Goal: Information Seeking & Learning: Check status

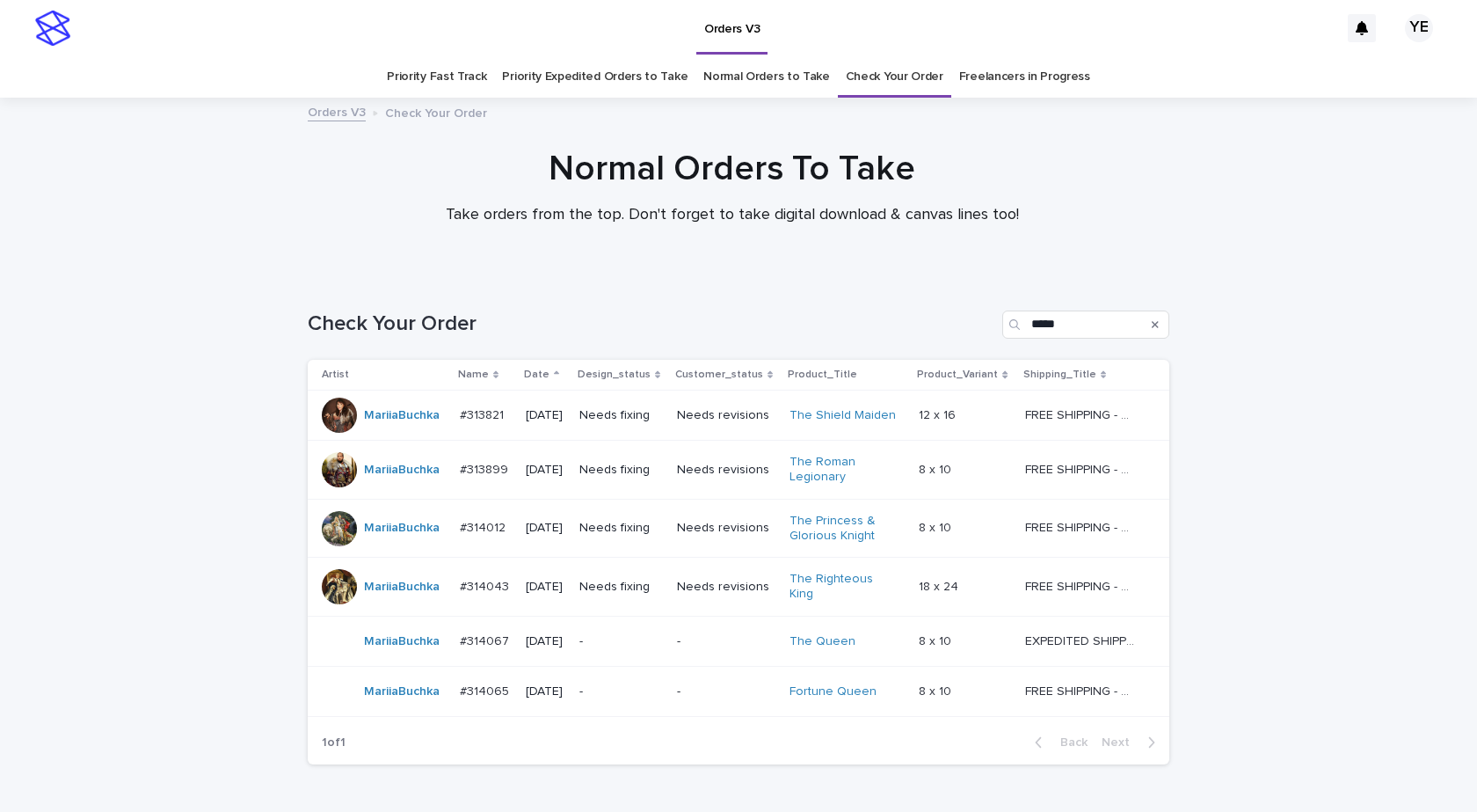
click at [416, 646] on div "MariiaBuchka" at bounding box center [402, 641] width 76 height 29
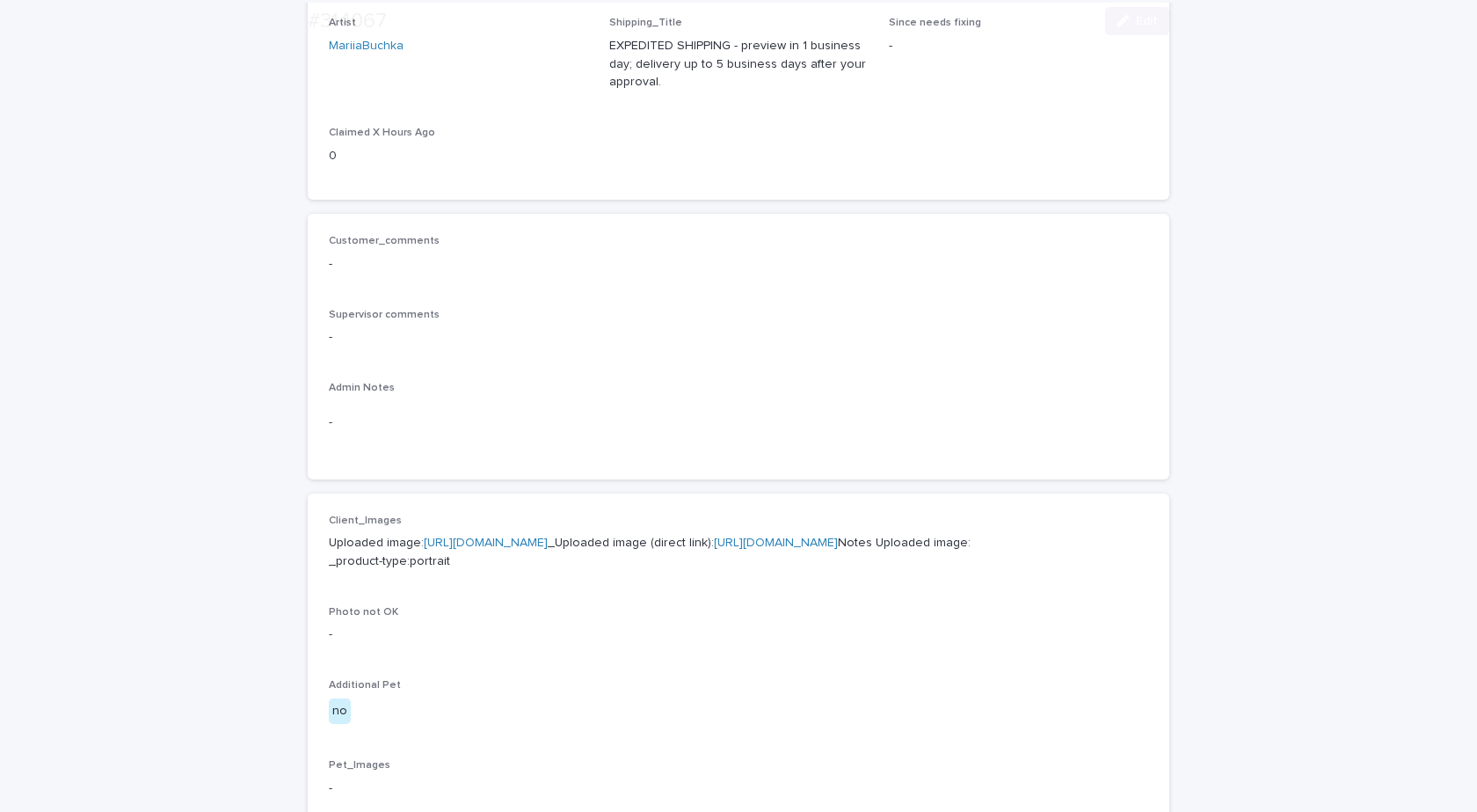
scroll to position [615, 0]
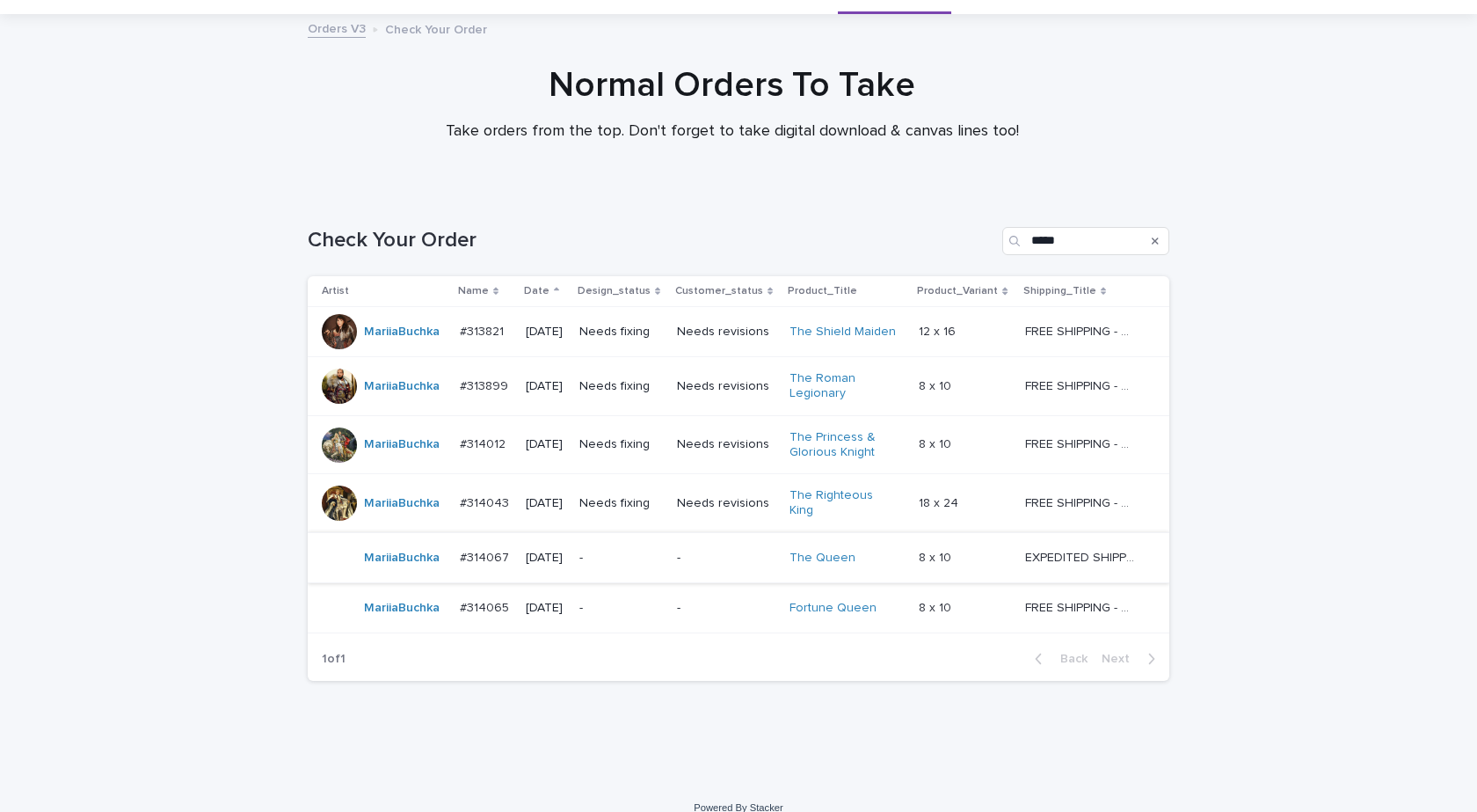
scroll to position [95, 0]
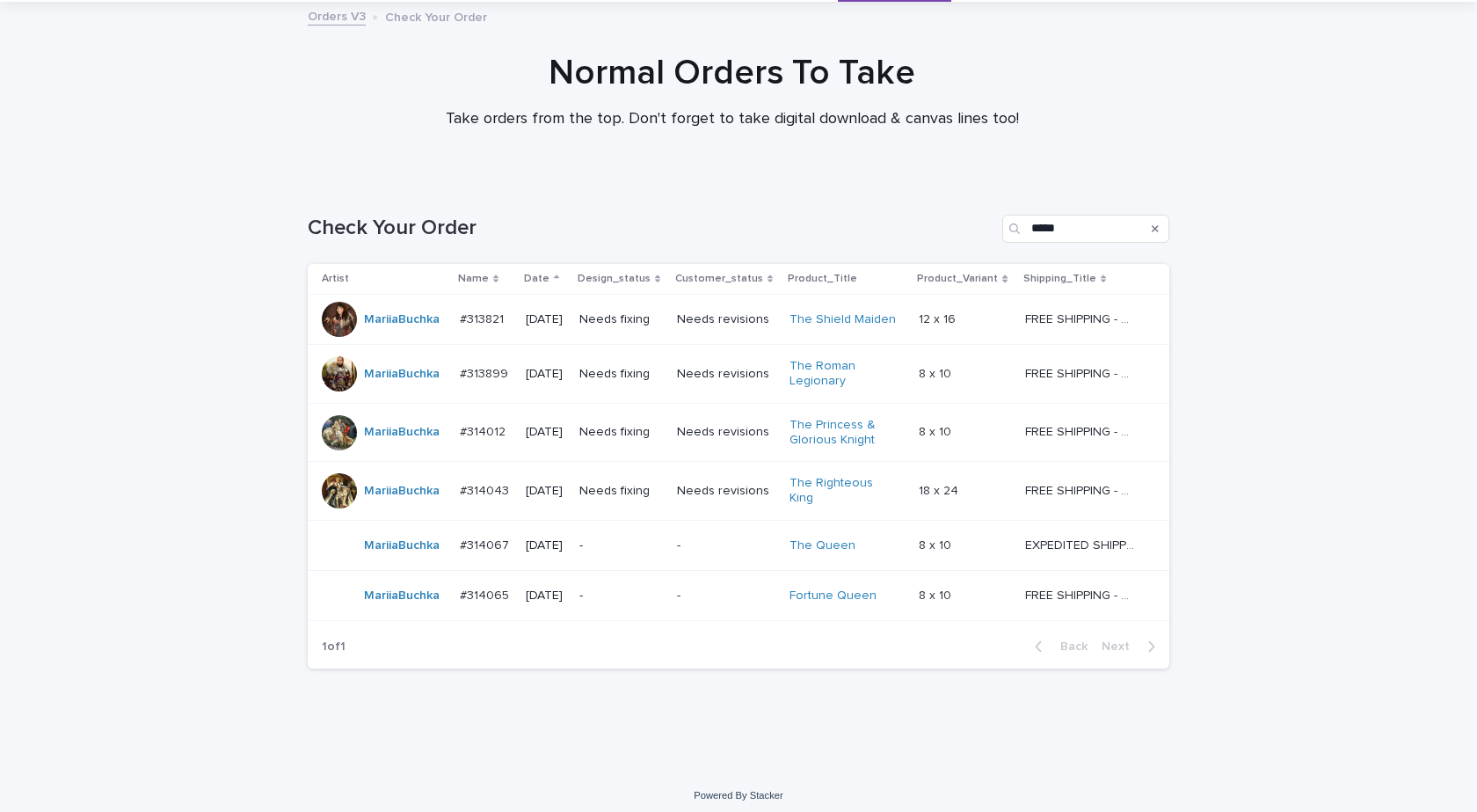
click at [393, 606] on td "MariiaBuchka" at bounding box center [381, 594] width 145 height 50
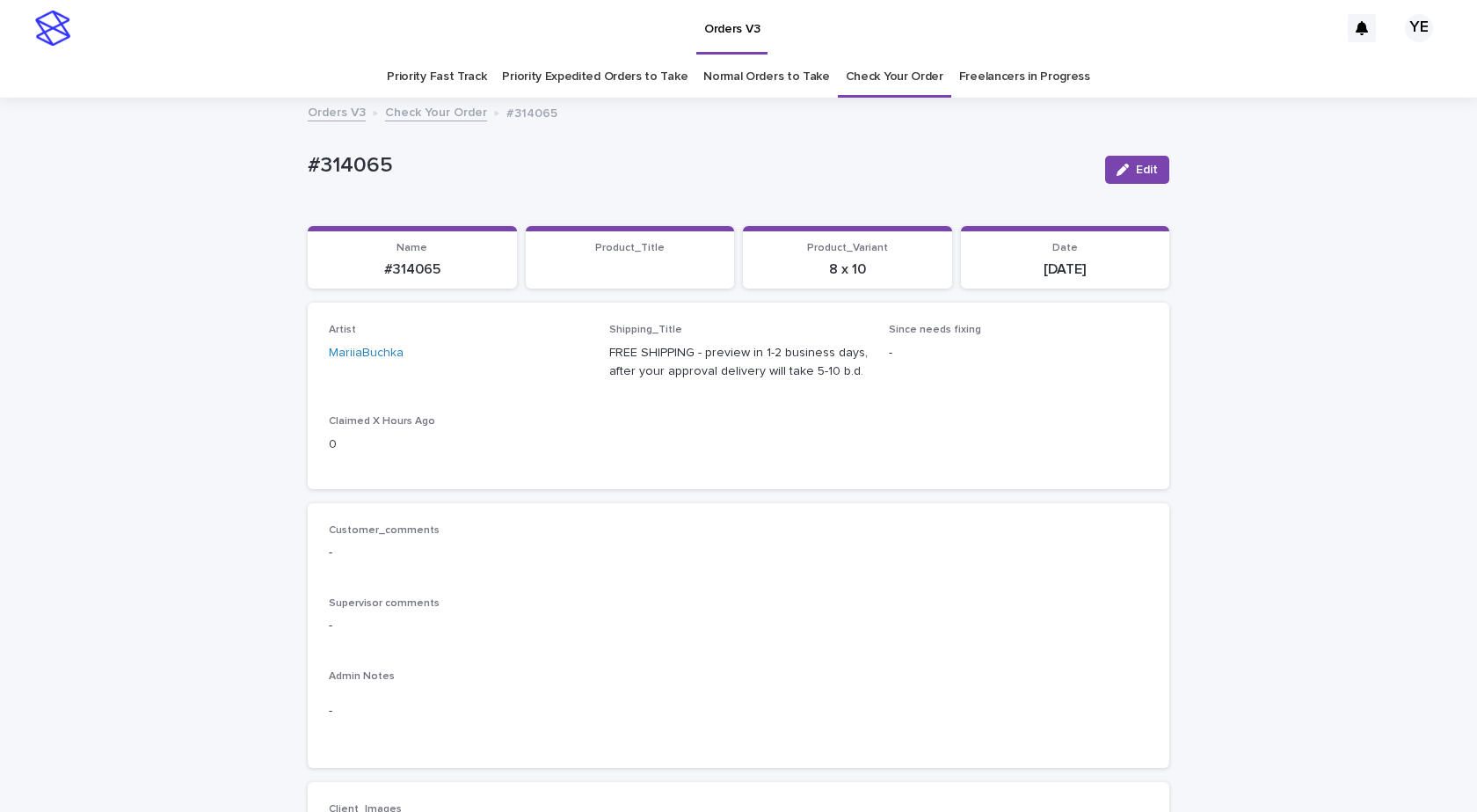
scroll to position [704, 0]
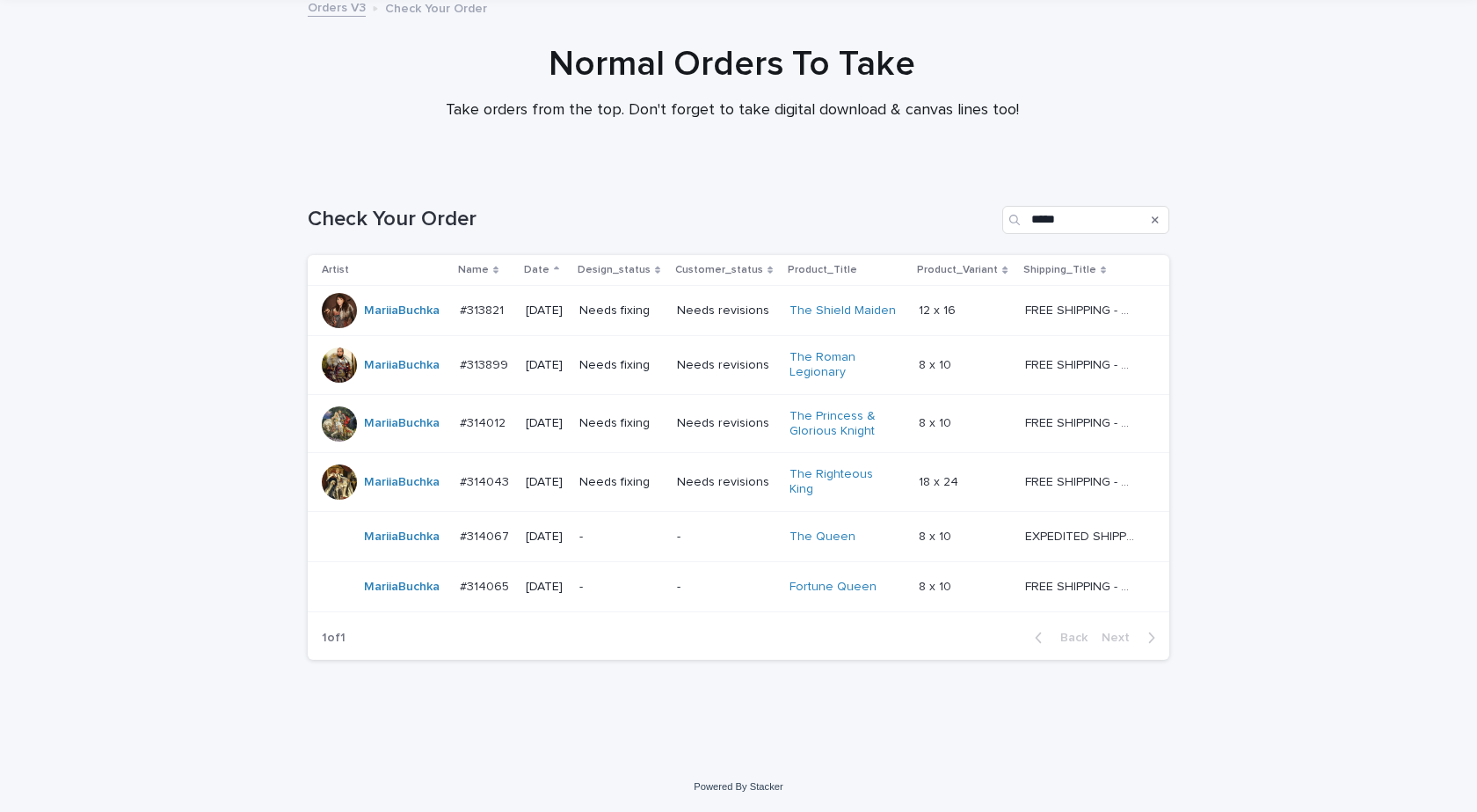
scroll to position [57, 0]
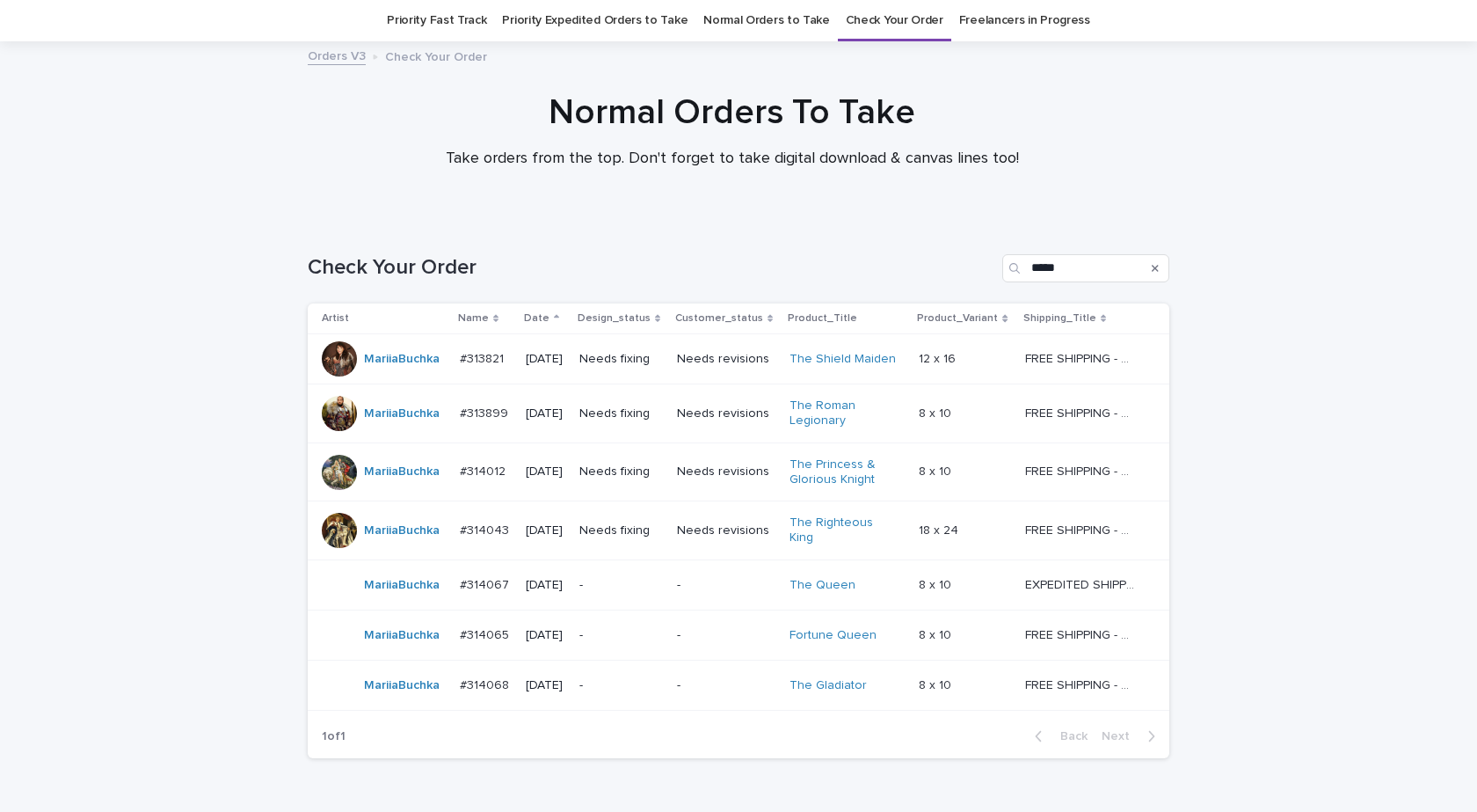
click at [434, 695] on td "MariiaBuchka" at bounding box center [381, 685] width 145 height 50
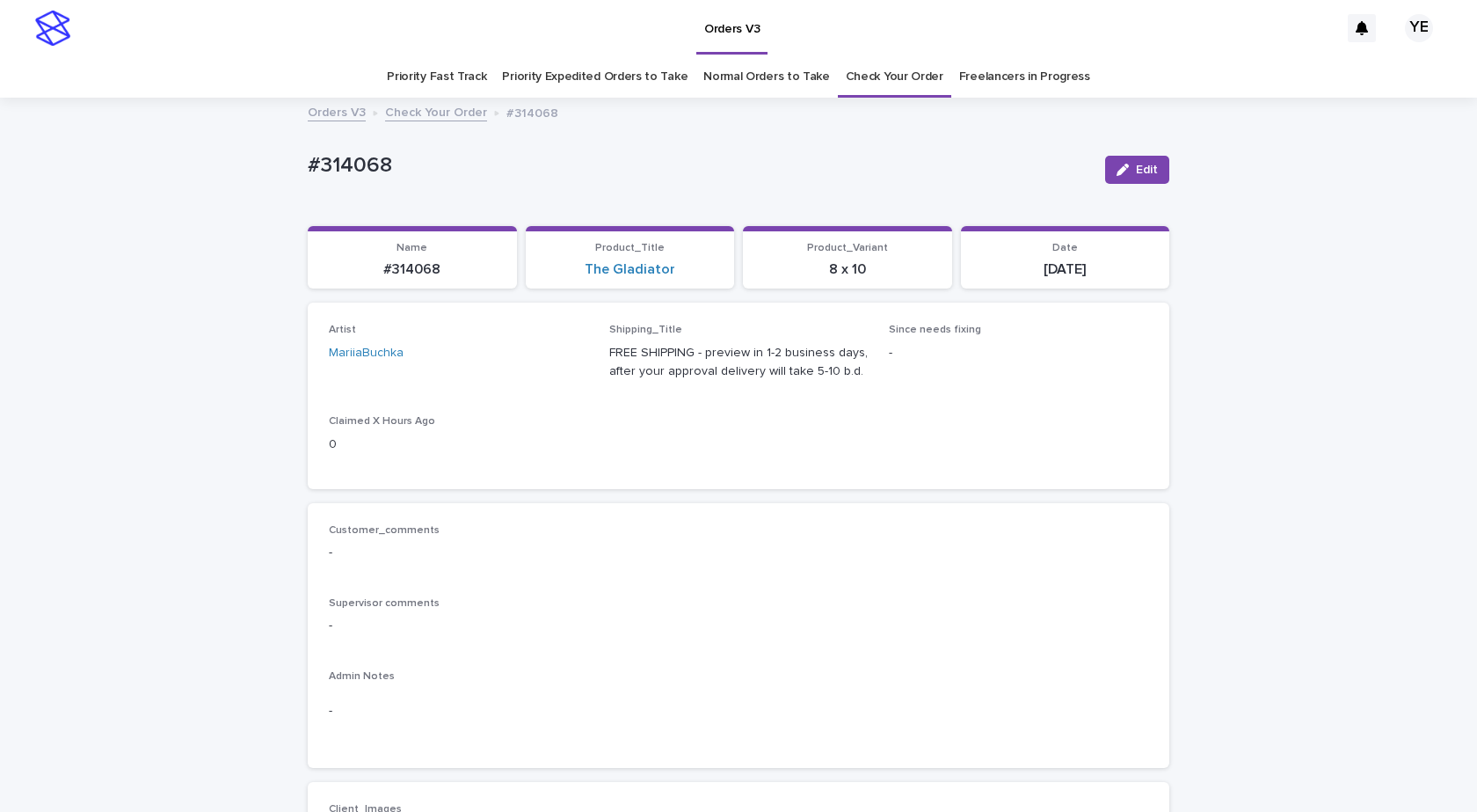
scroll to position [528, 0]
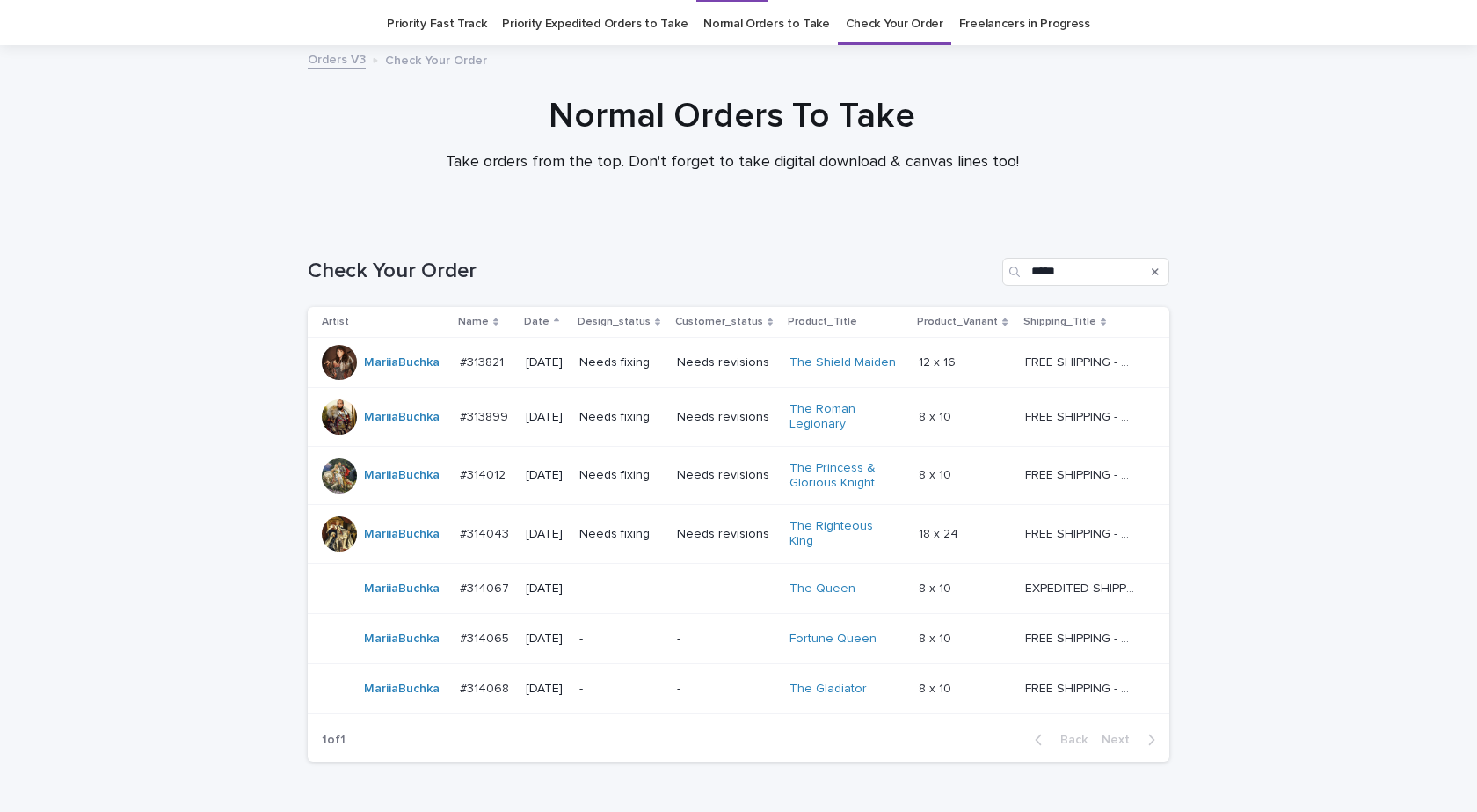
scroll to position [57, 0]
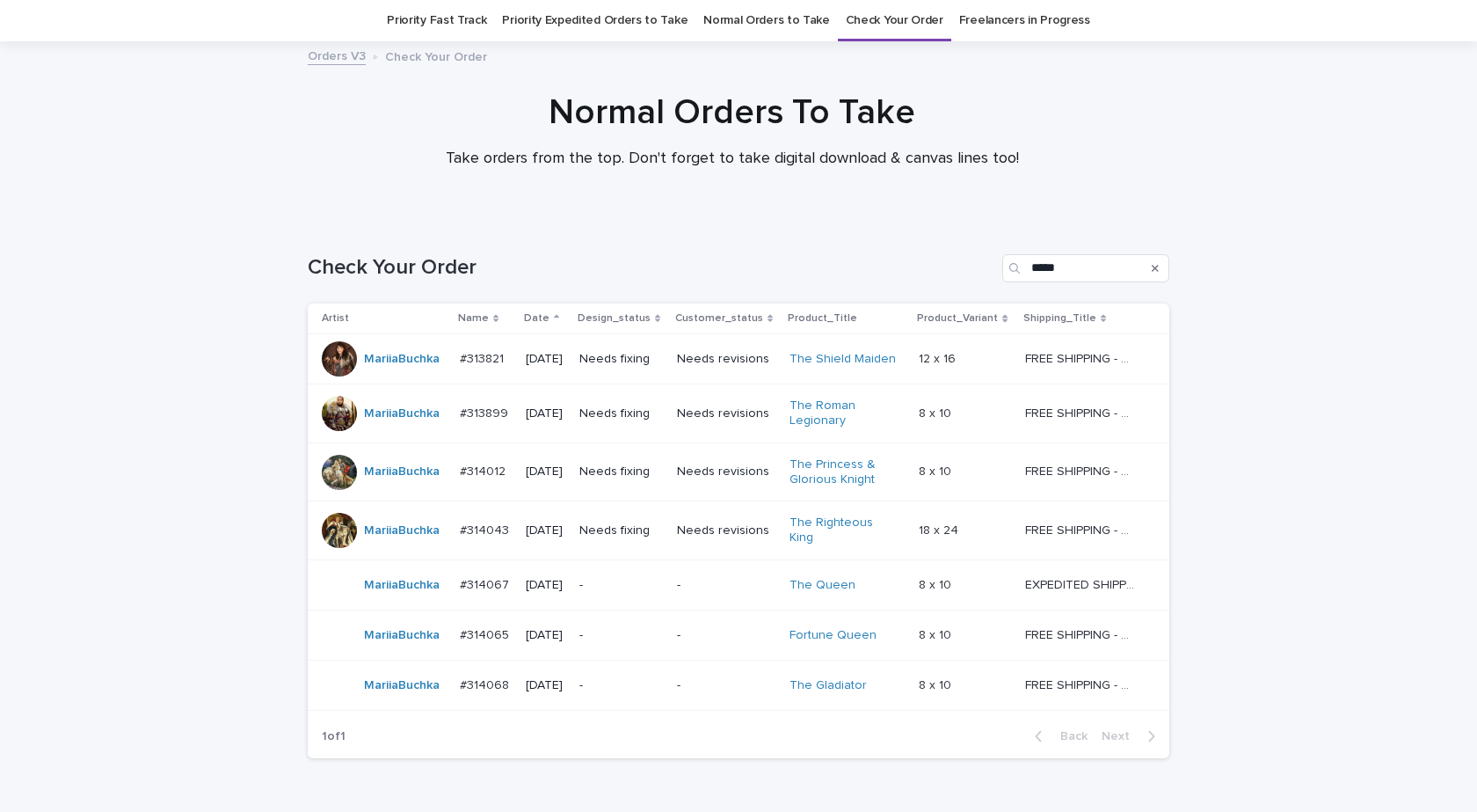
click at [152, 500] on div "Loading... Saving… Loading... Saving… Check Your Order ***** Artist Name Date D…" at bounding box center [738, 539] width 1477 height 641
click at [414, 693] on div "MariiaBuchka" at bounding box center [384, 685] width 124 height 35
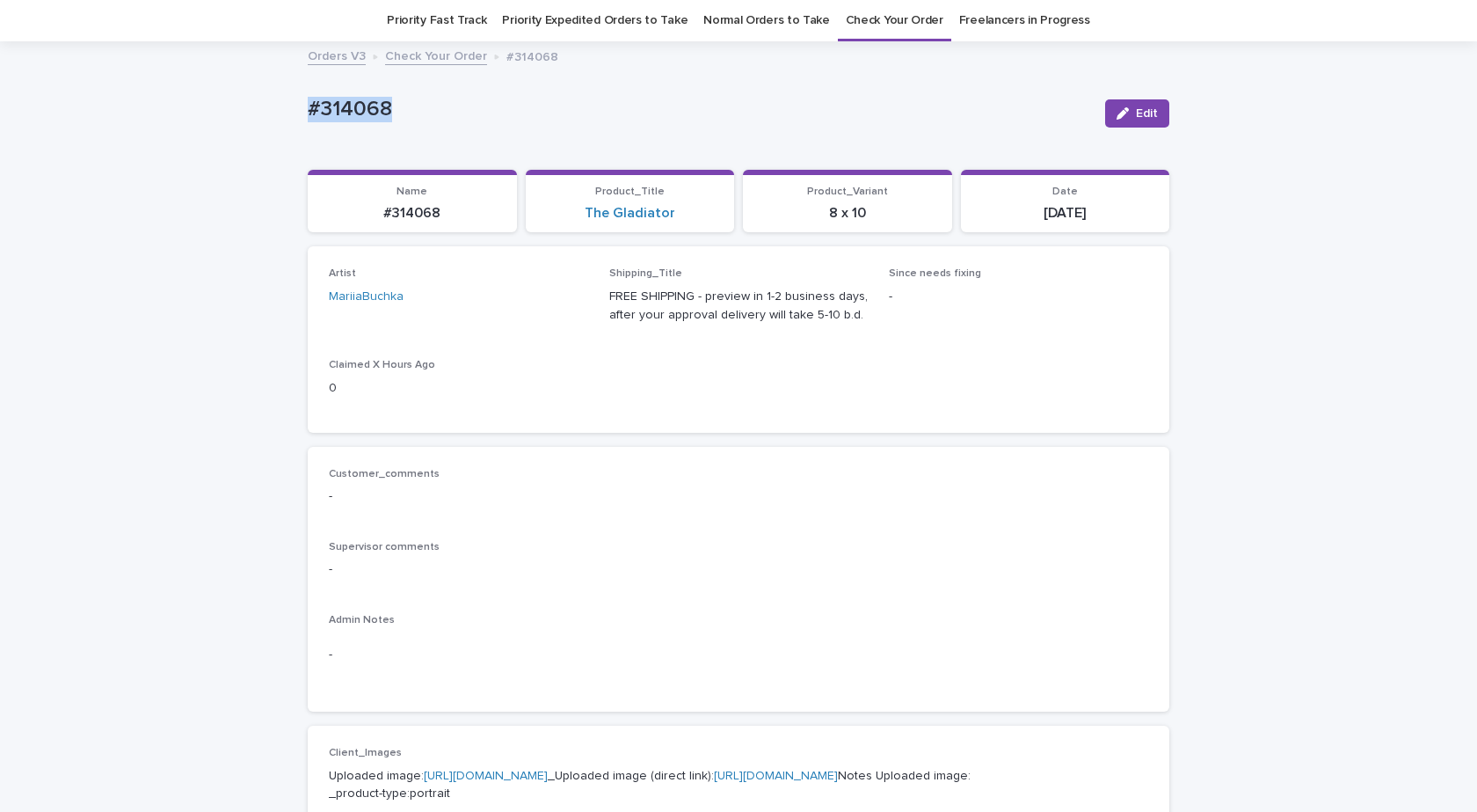
drag, startPoint x: 408, startPoint y: 114, endPoint x: 229, endPoint y: 118, distance: 179.0
copy p "#314068"
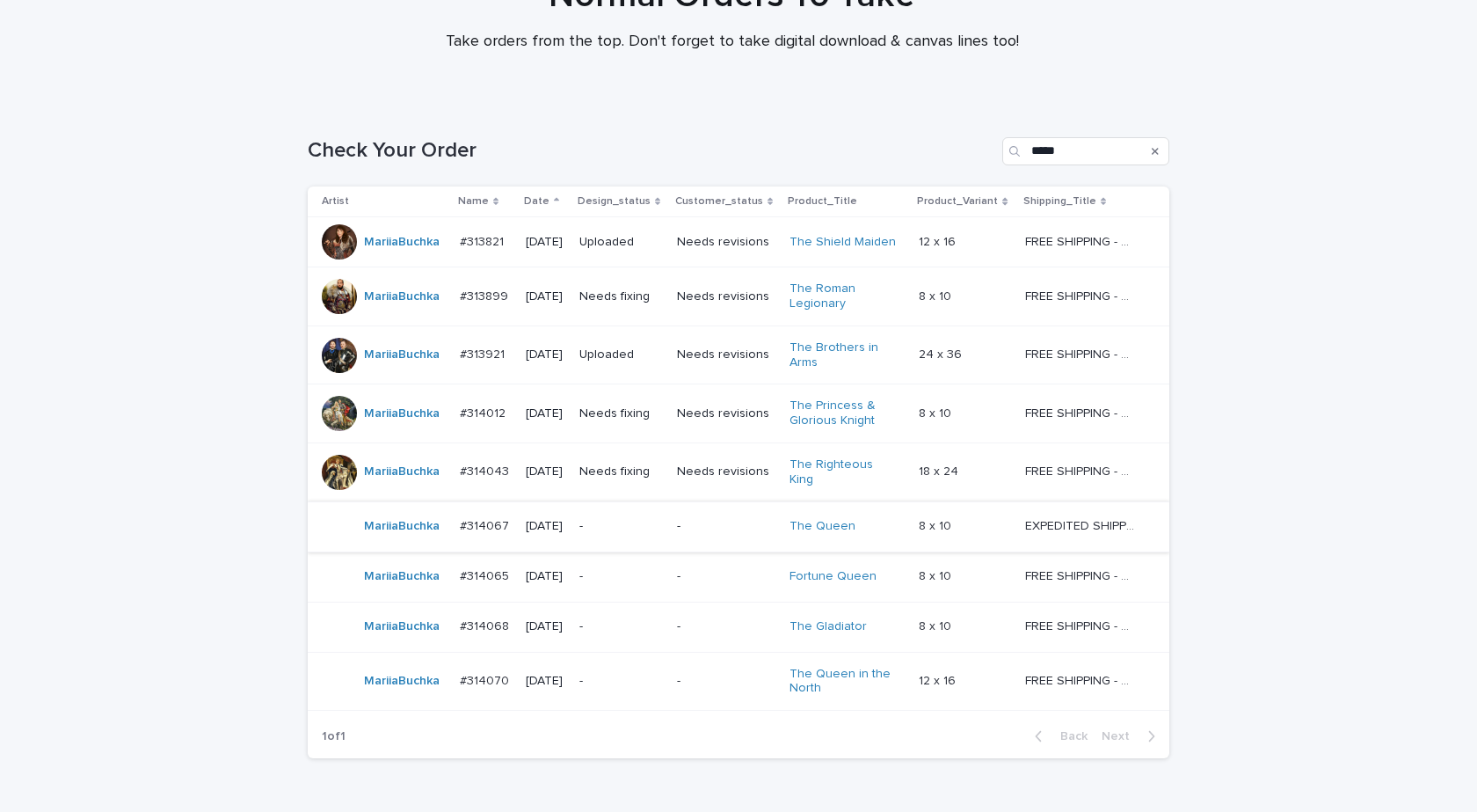
scroll to position [263, 0]
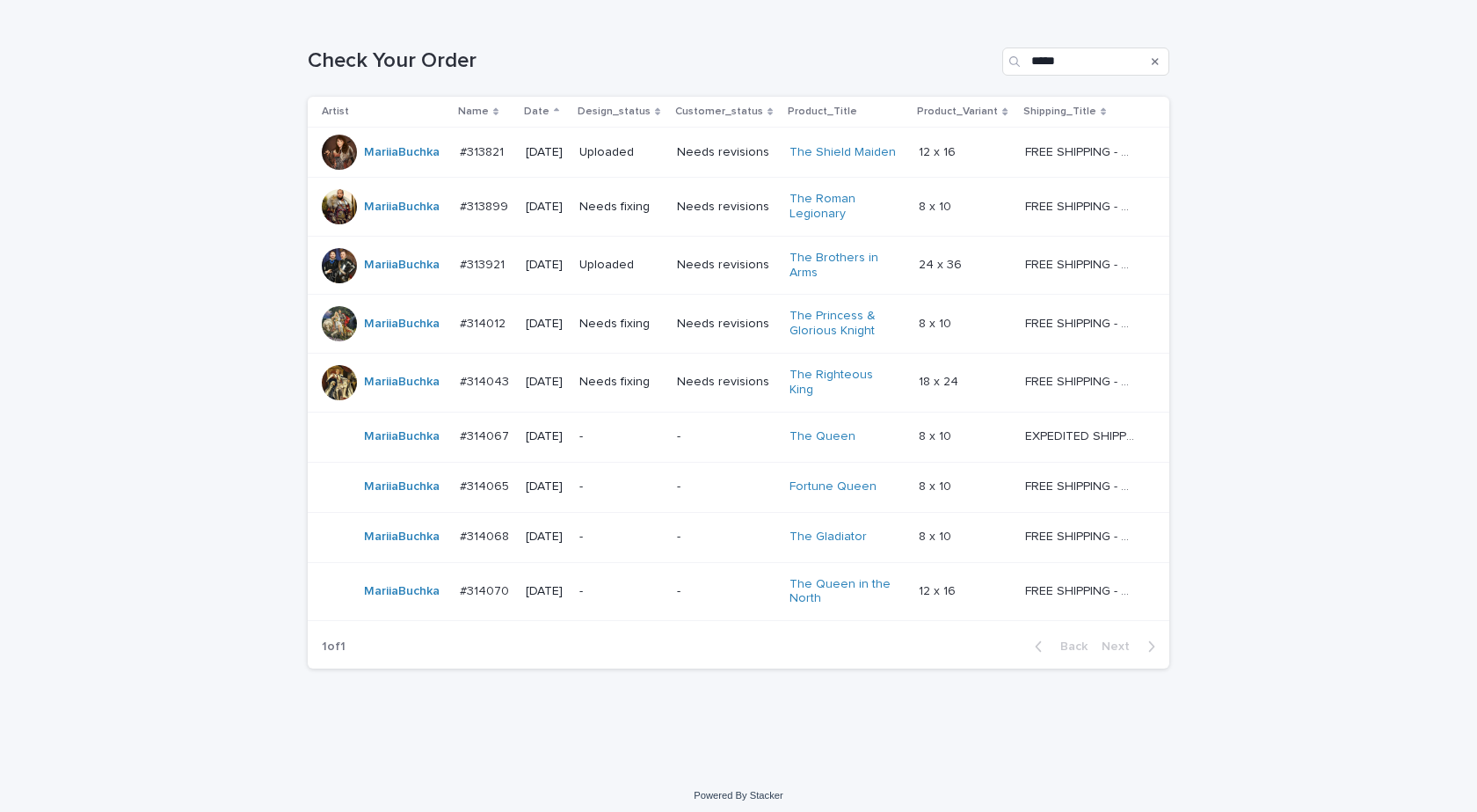
click at [405, 599] on div "MariiaBuchka" at bounding box center [384, 590] width 124 height 35
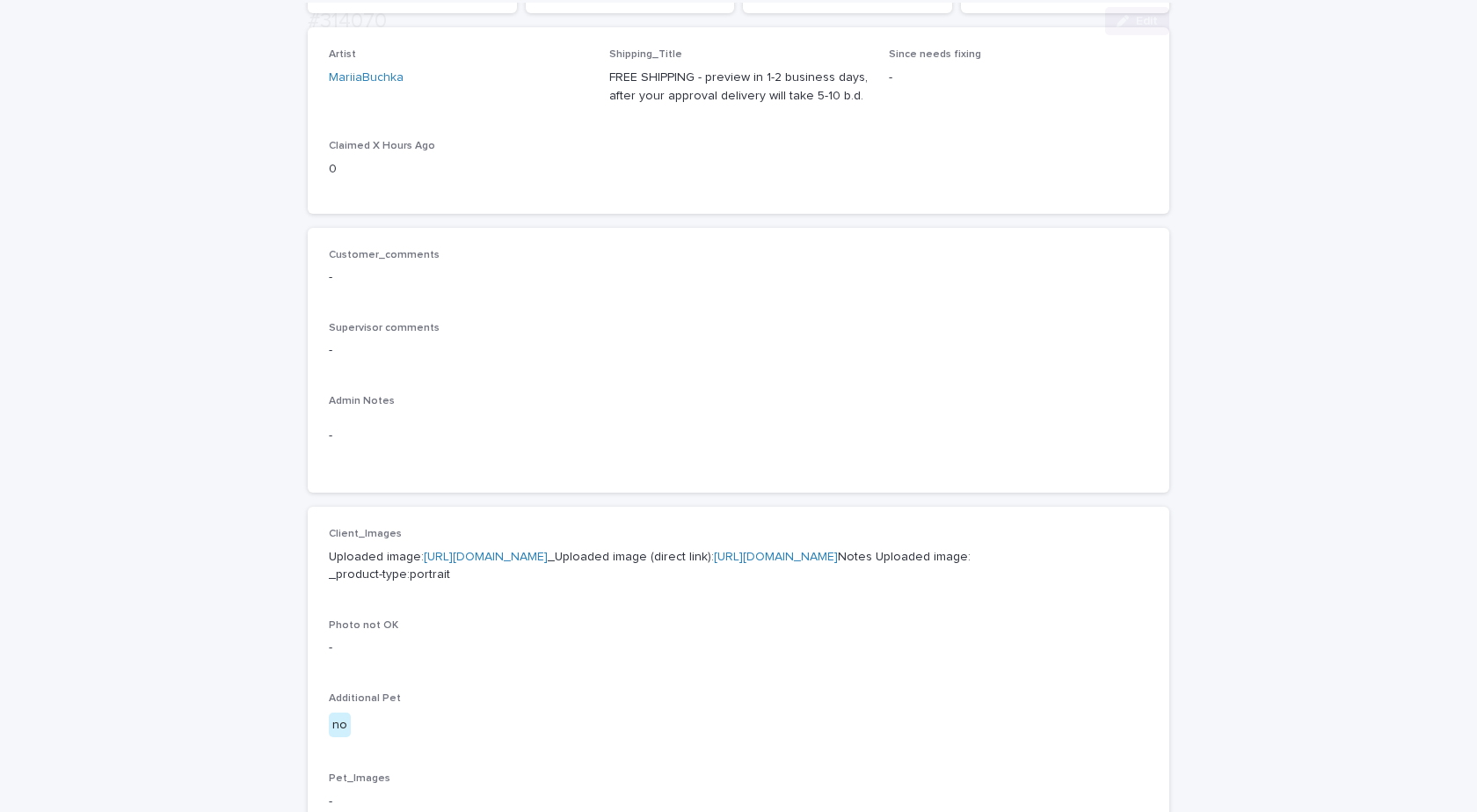
scroll to position [704, 0]
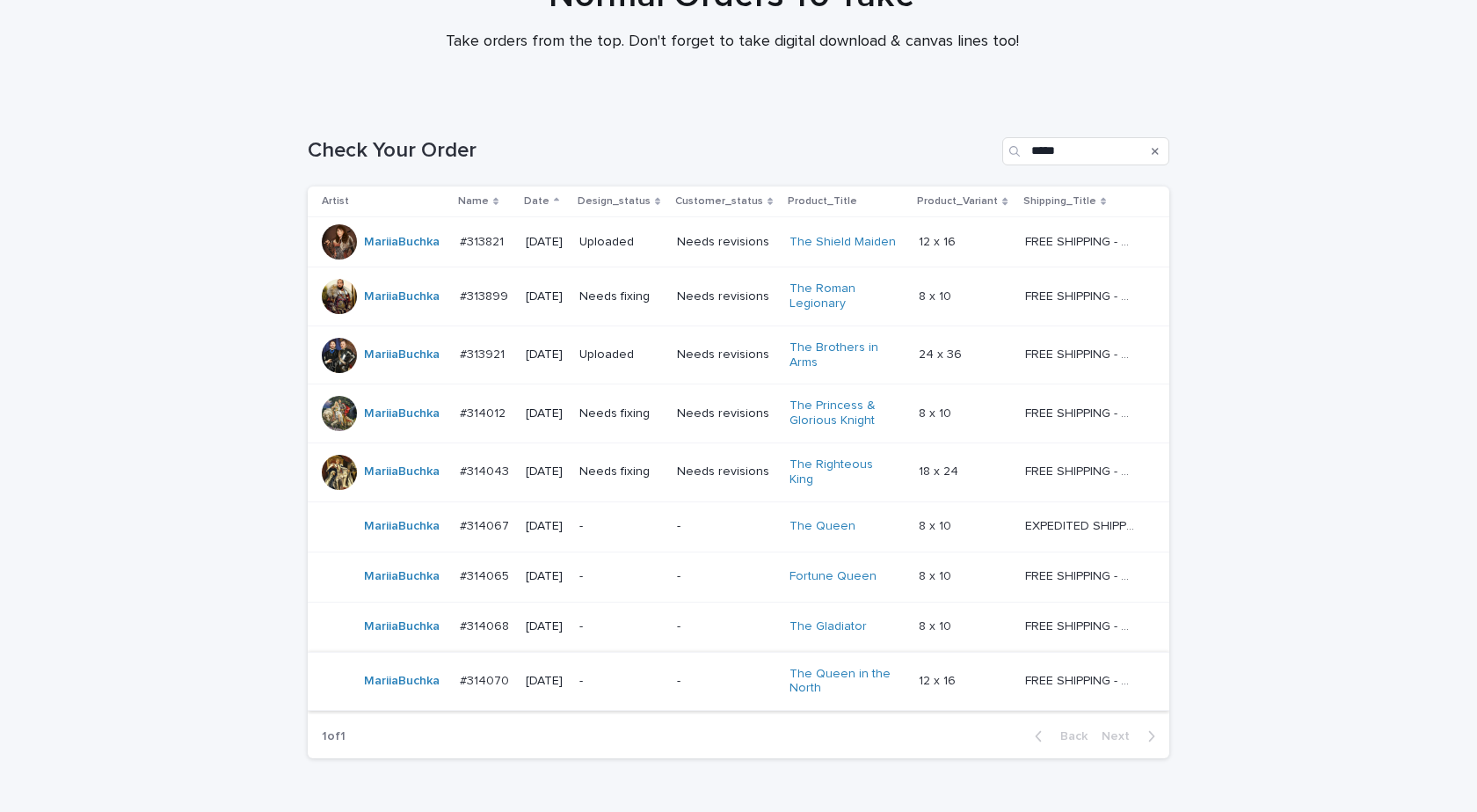
scroll to position [263, 0]
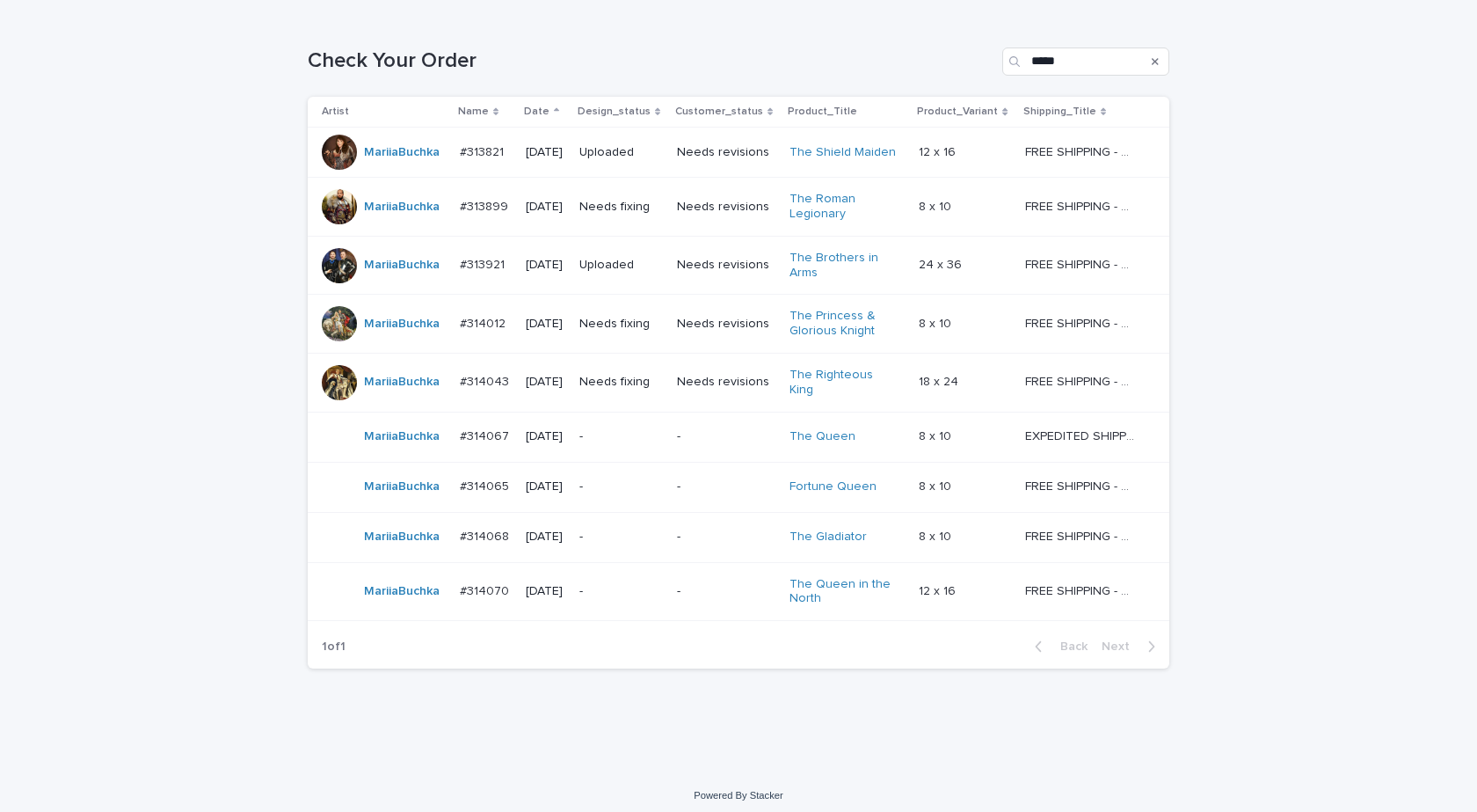
click at [428, 604] on td "MariiaBuchka" at bounding box center [381, 590] width 145 height 59
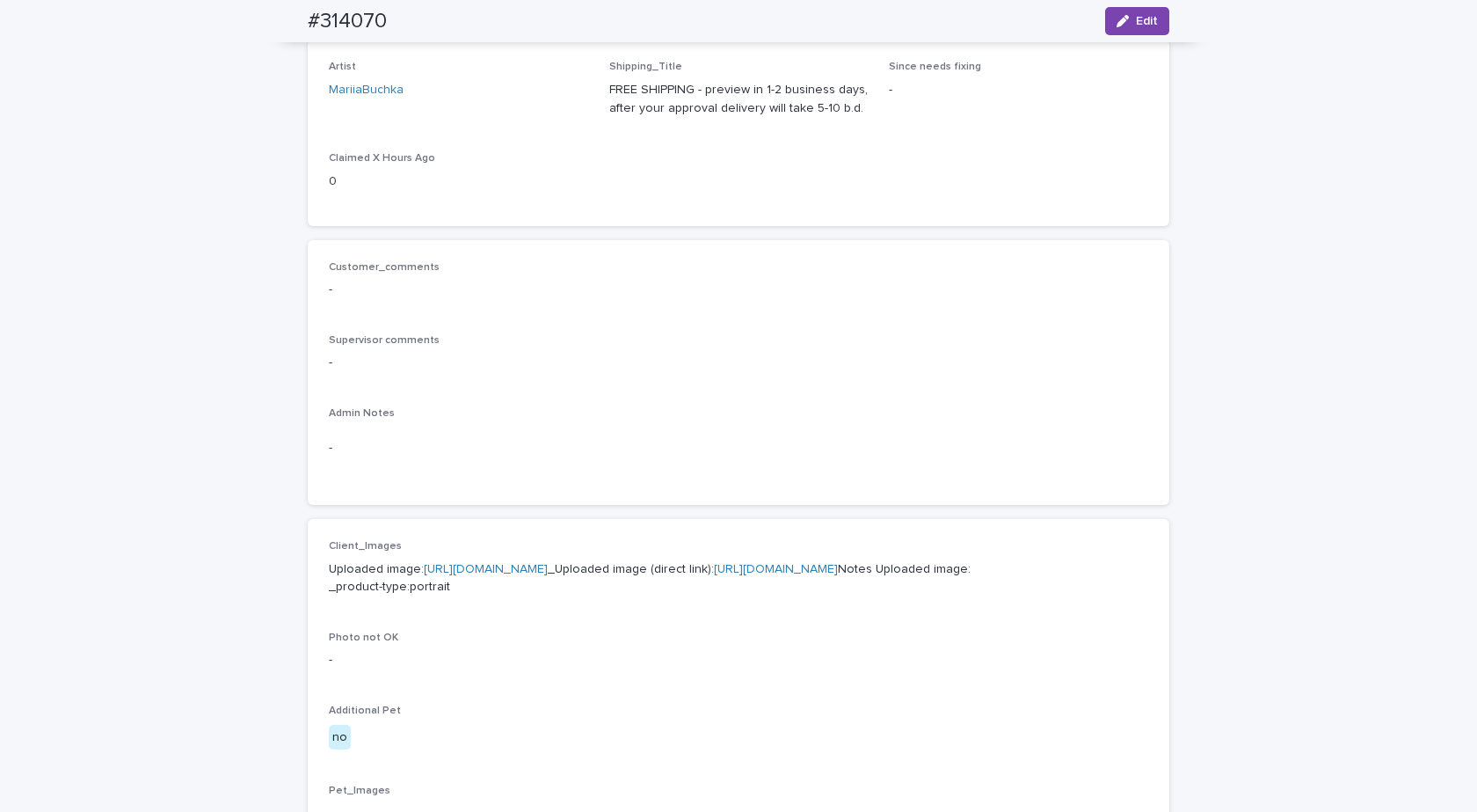
scroll to position [57, 0]
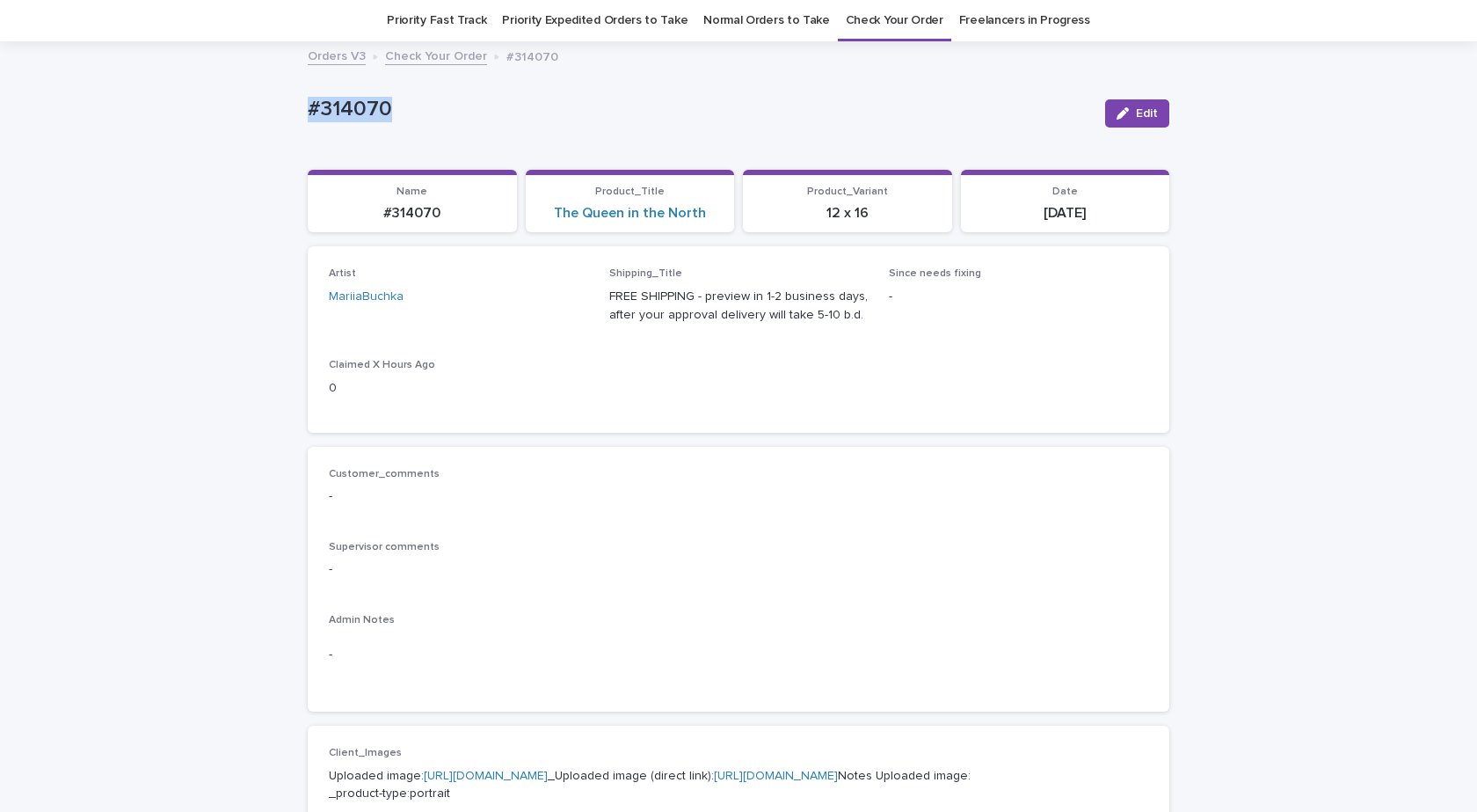
drag, startPoint x: 379, startPoint y: 111, endPoint x: 233, endPoint y: 110, distance: 146.0
copy p "#314070"
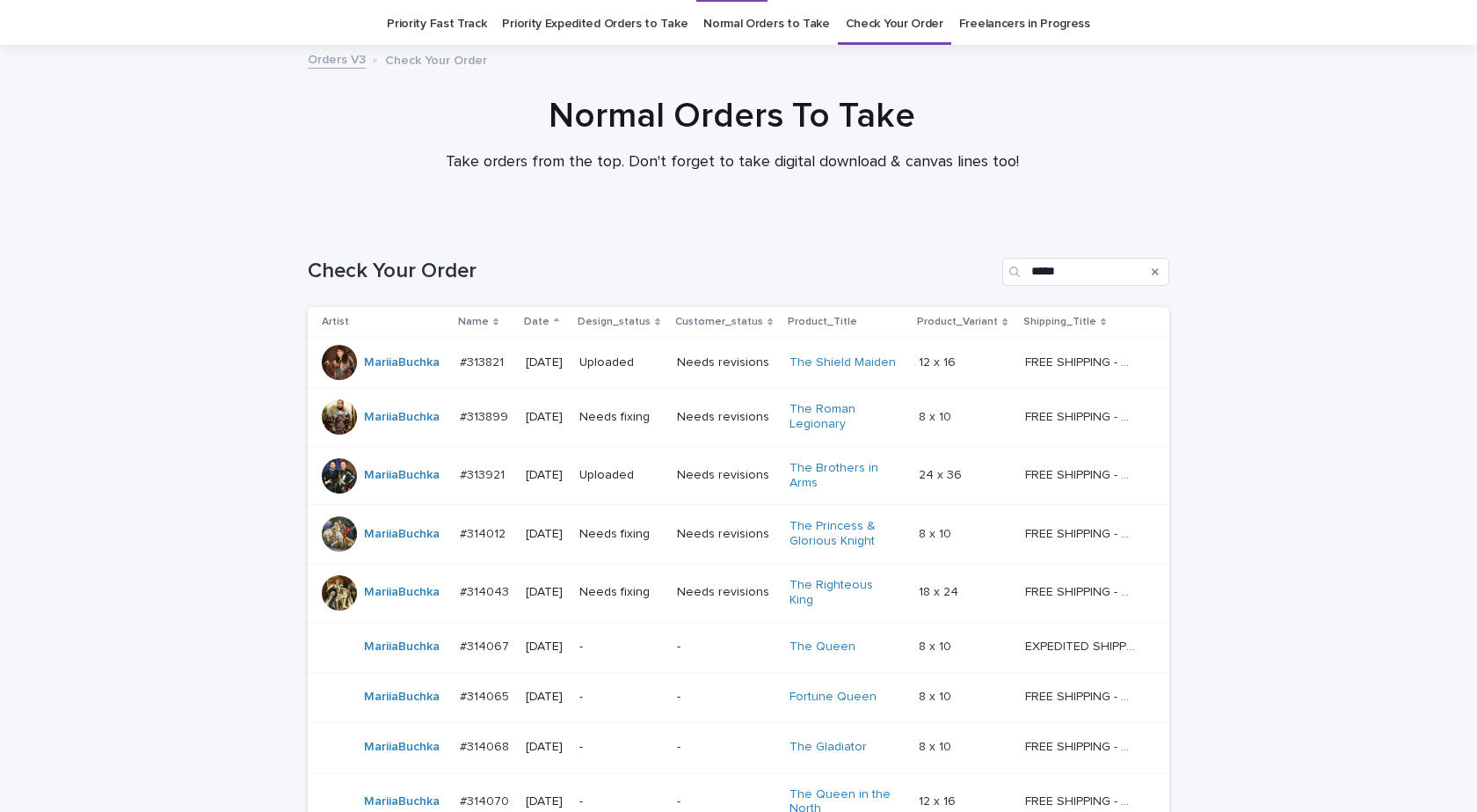
scroll to position [57, 0]
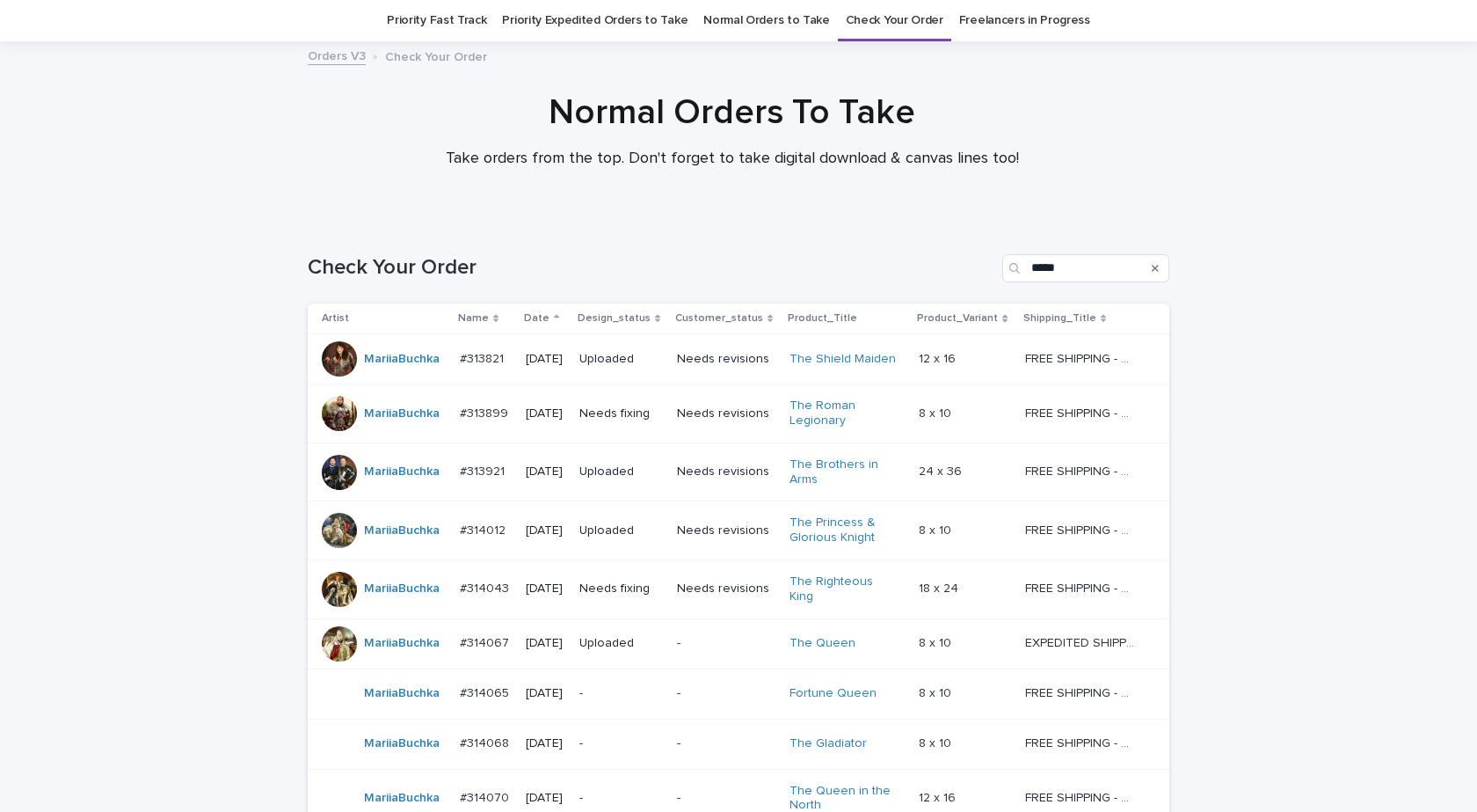
click at [1279, 642] on div "Loading... Saving… Loading... Saving… Check Your Order ***** Artist Name Date D…" at bounding box center [738, 597] width 1477 height 758
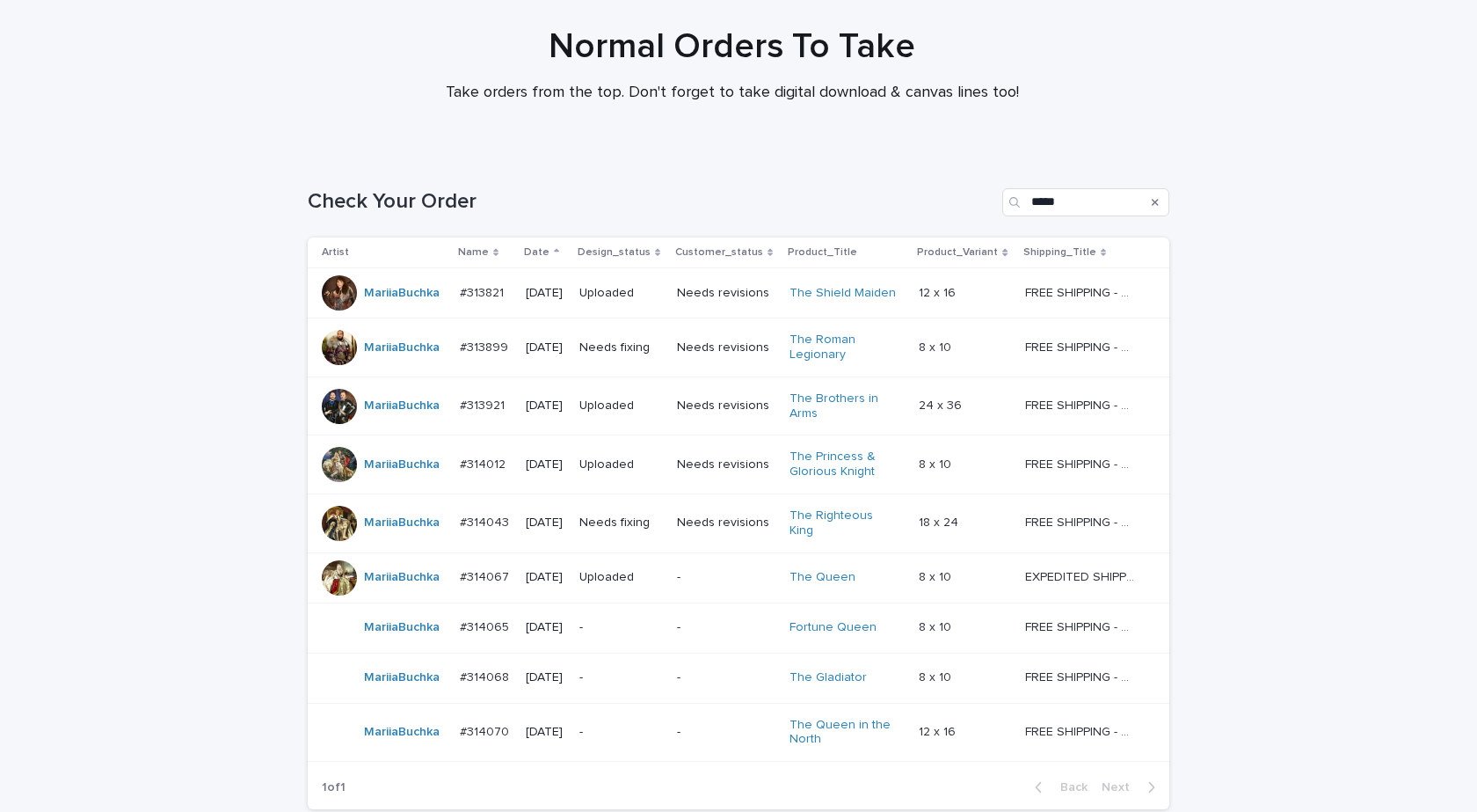
scroll to position [263, 0]
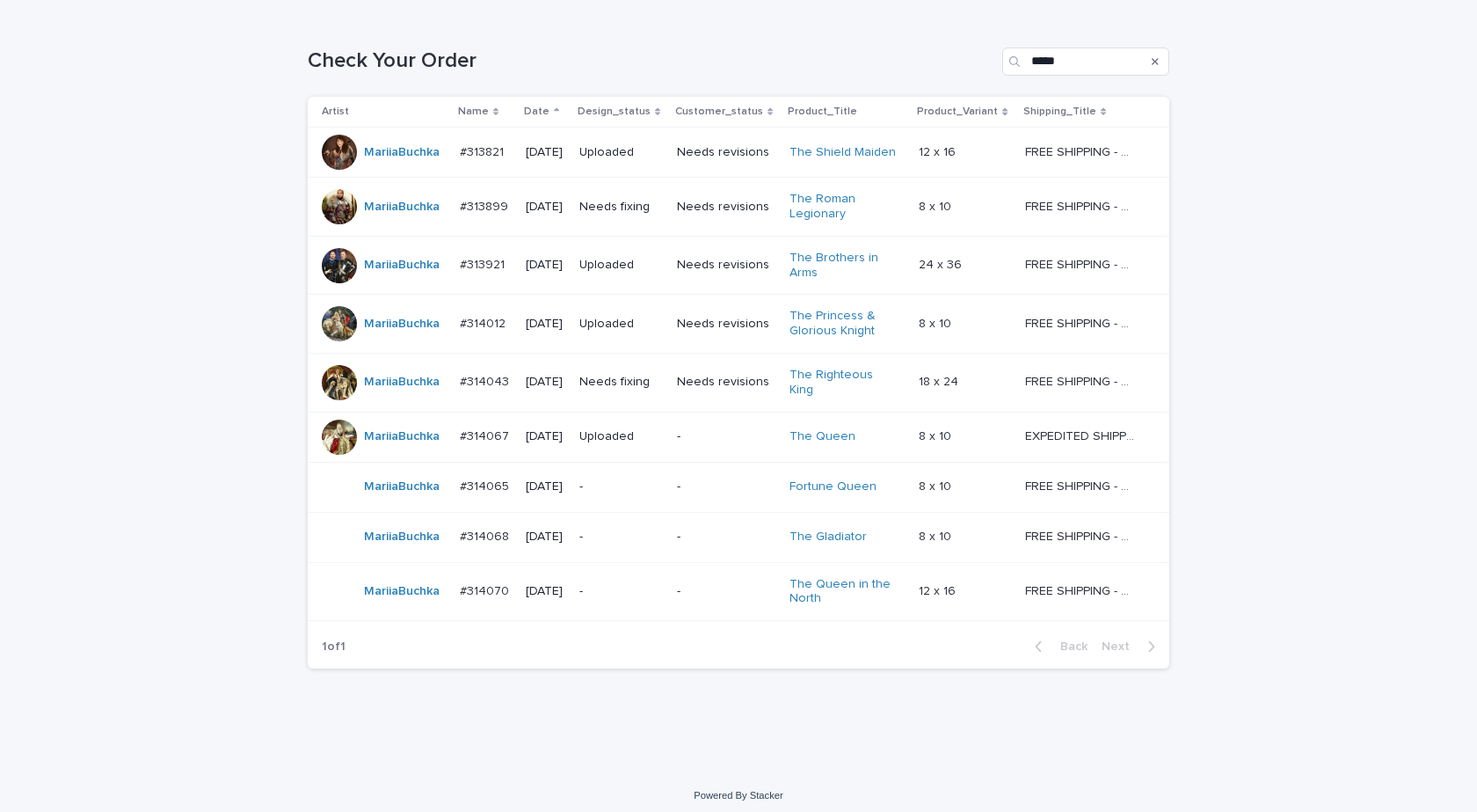
click at [308, 653] on p "1 of 1" at bounding box center [334, 646] width 52 height 43
drag, startPoint x: 1055, startPoint y: 59, endPoint x: 950, endPoint y: 54, distance: 105.1
click at [950, 50] on div "Check Your Order *****" at bounding box center [738, 62] width 862 height 28
paste input "**"
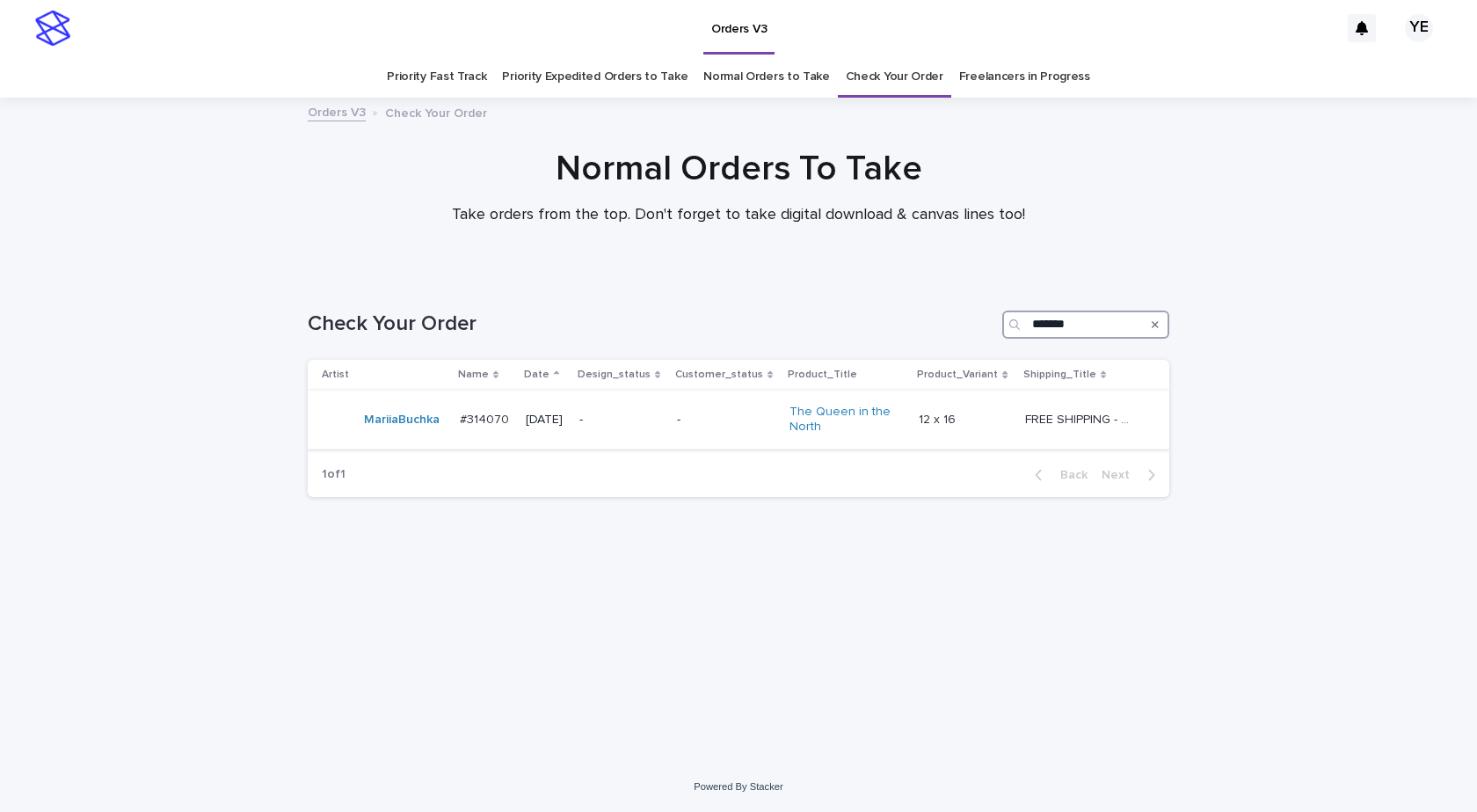
type input "*******"
click at [430, 439] on td "MariiaBuchka" at bounding box center [381, 419] width 145 height 59
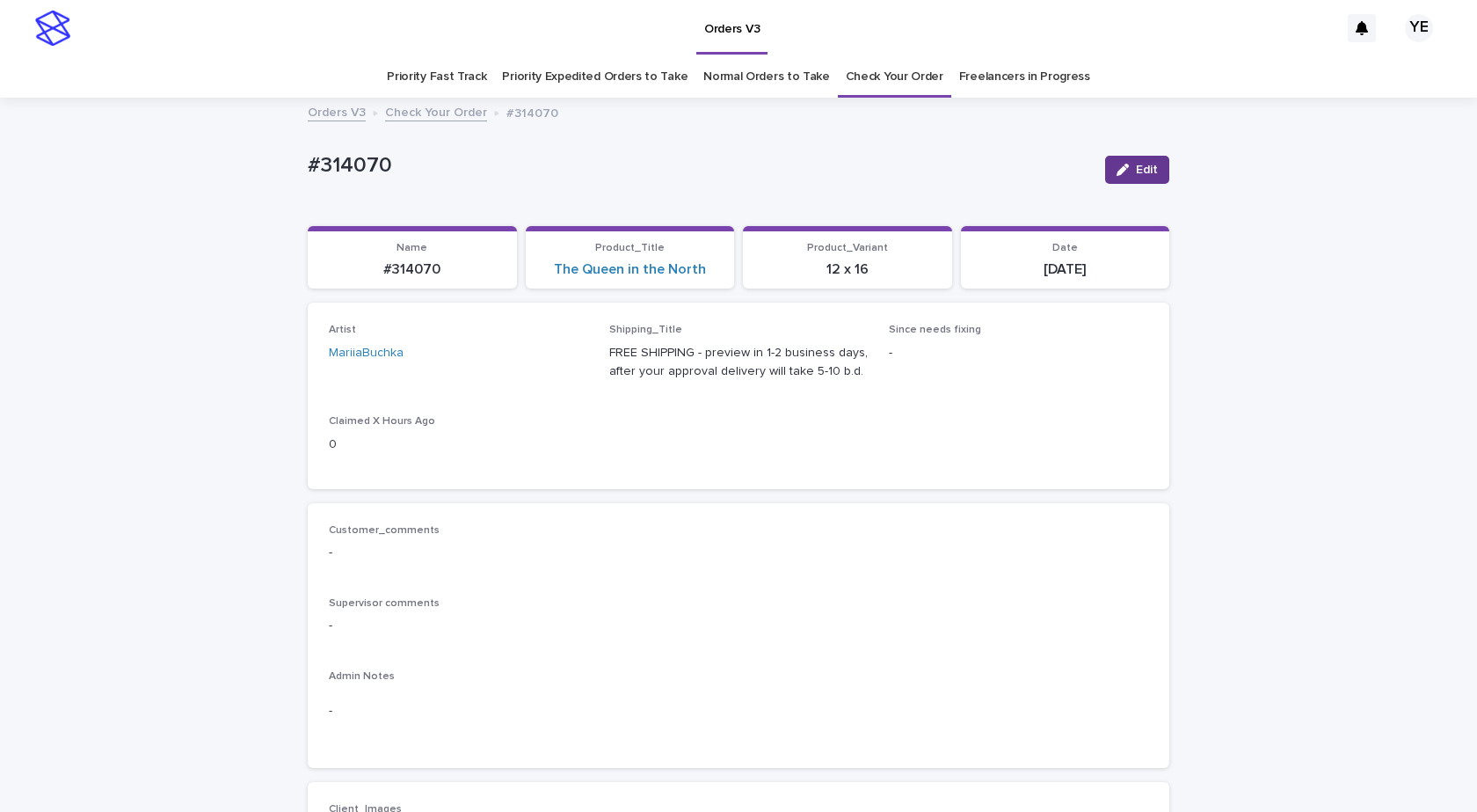
click at [1123, 167] on icon "button" at bounding box center [1123, 170] width 12 height 12
click at [547, 364] on icon at bounding box center [555, 362] width 18 height 18
type input "**"
click at [1037, 167] on span "Cancel" at bounding box center [1057, 170] width 40 height 12
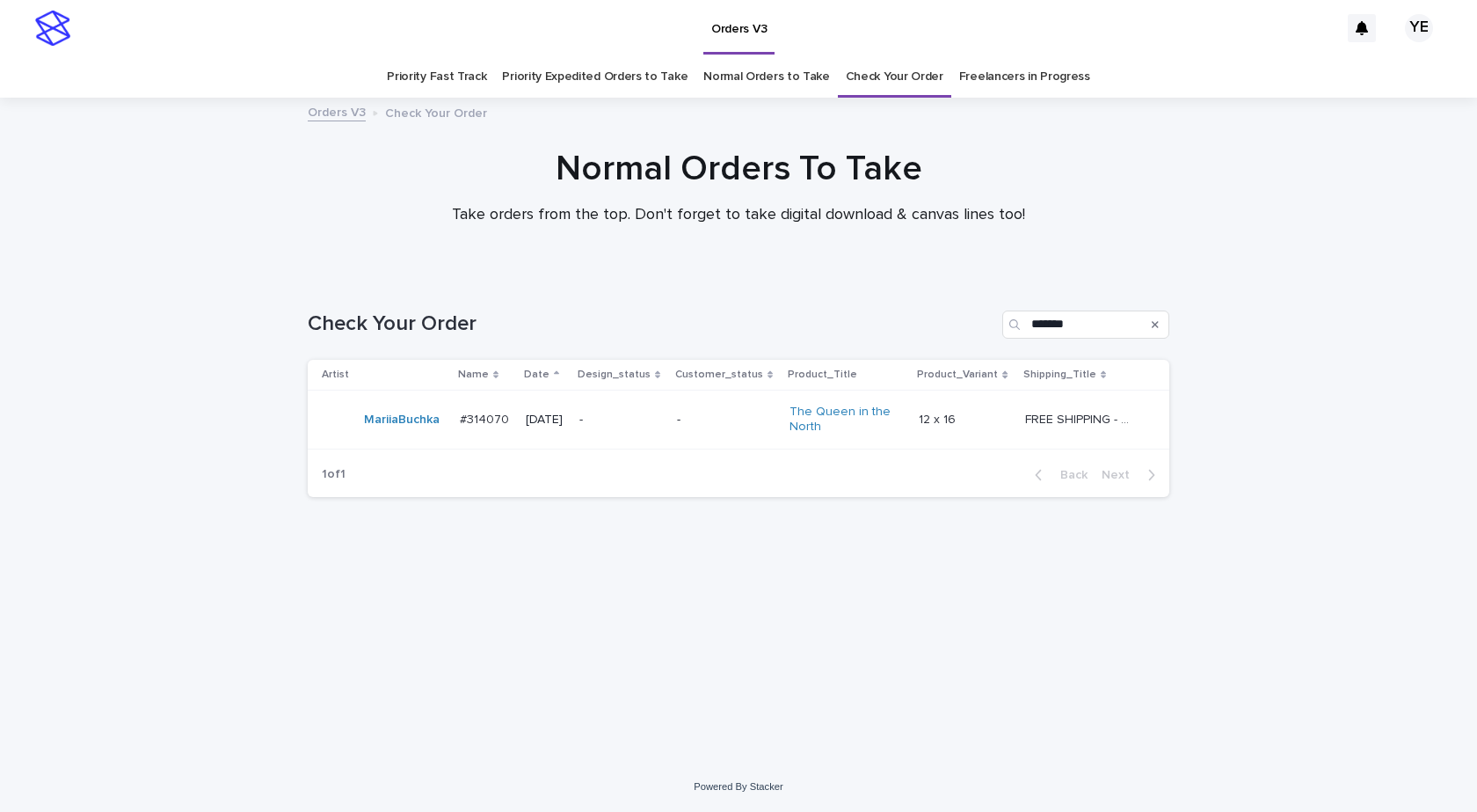
type input "*****"
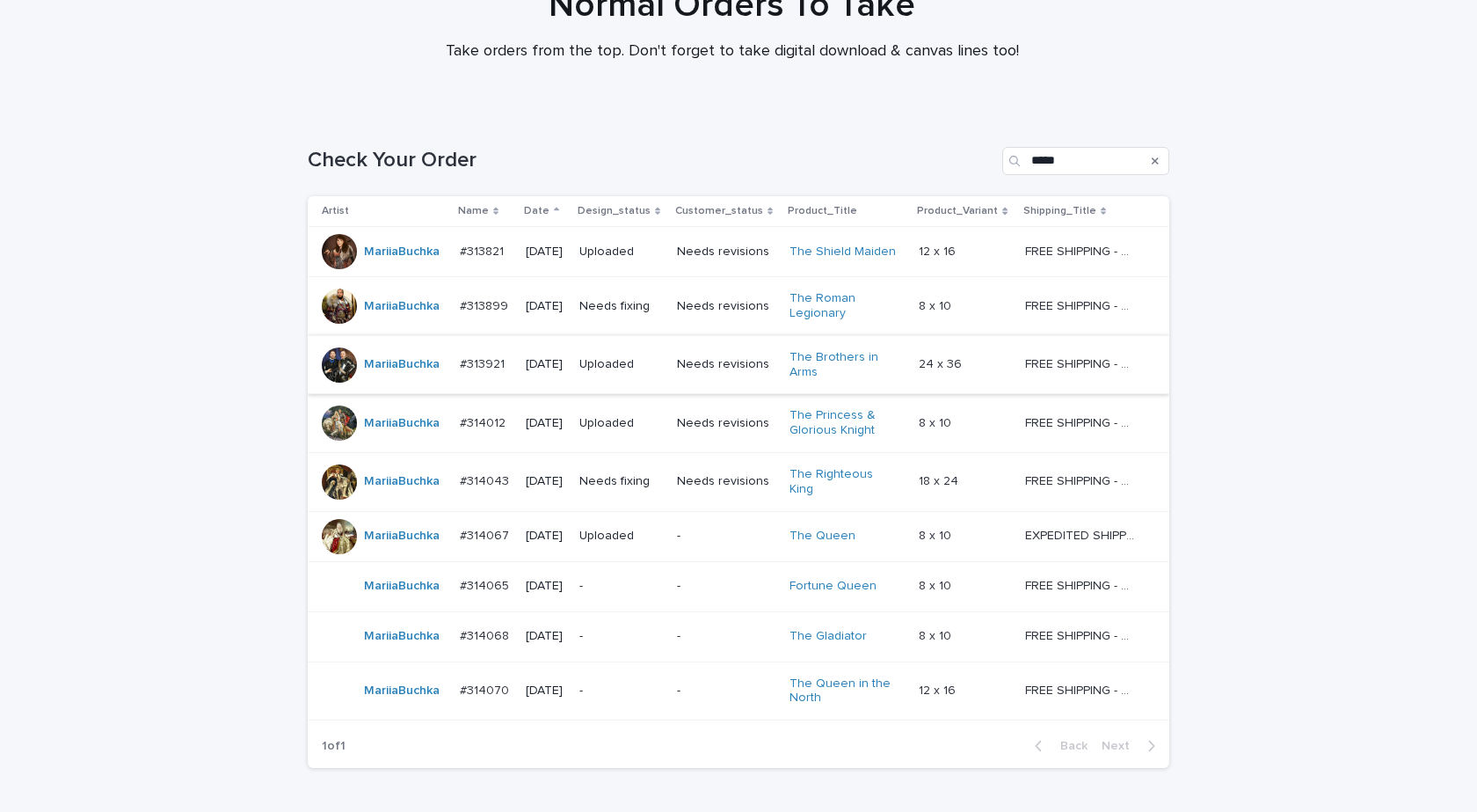
scroll to position [263, 0]
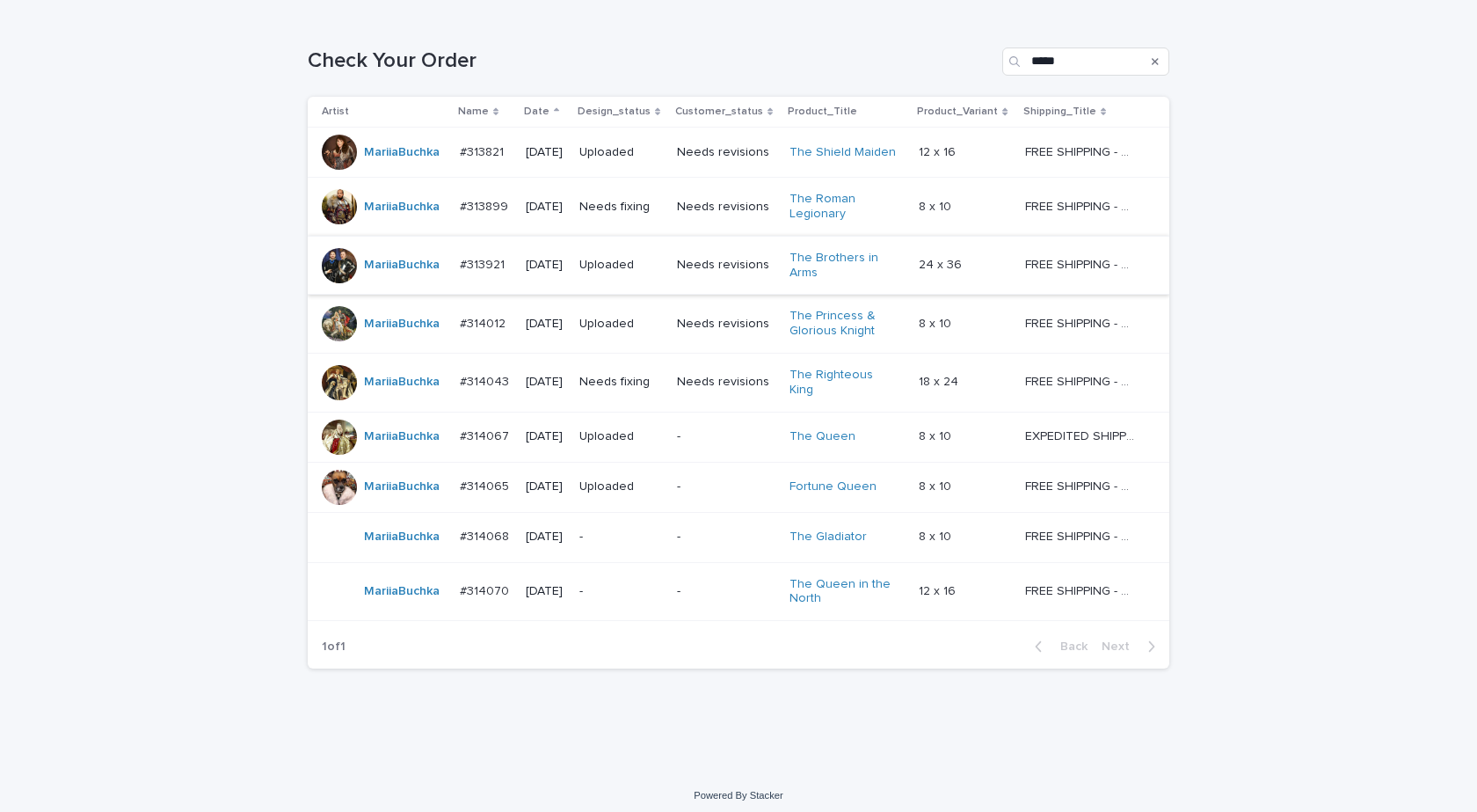
click at [217, 672] on div "Loading... Saving… Loading... Saving… Check Your Order ***** Artist Name Date D…" at bounding box center [738, 391] width 1477 height 758
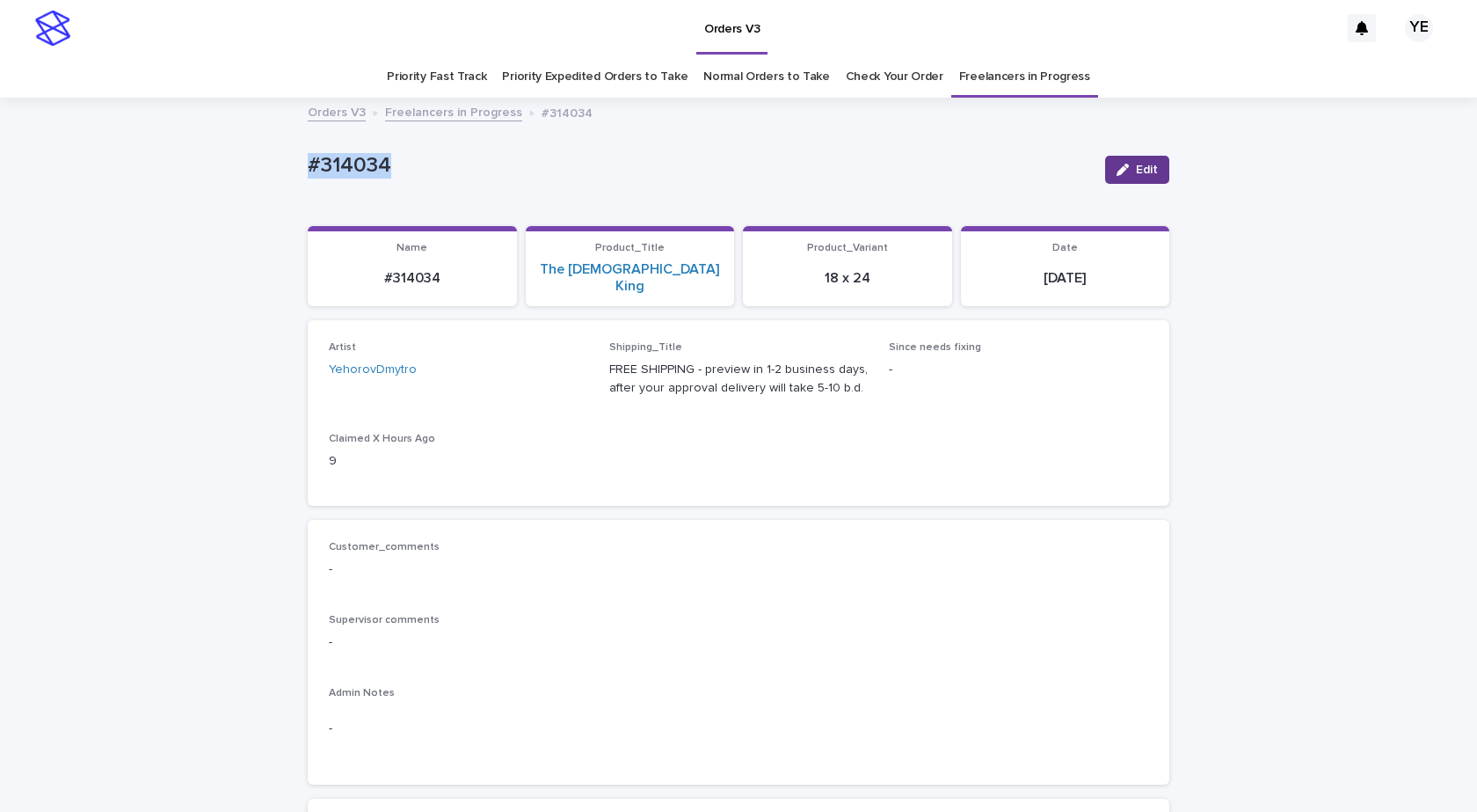
click at [1136, 172] on span "Edit" at bounding box center [1147, 170] width 22 height 12
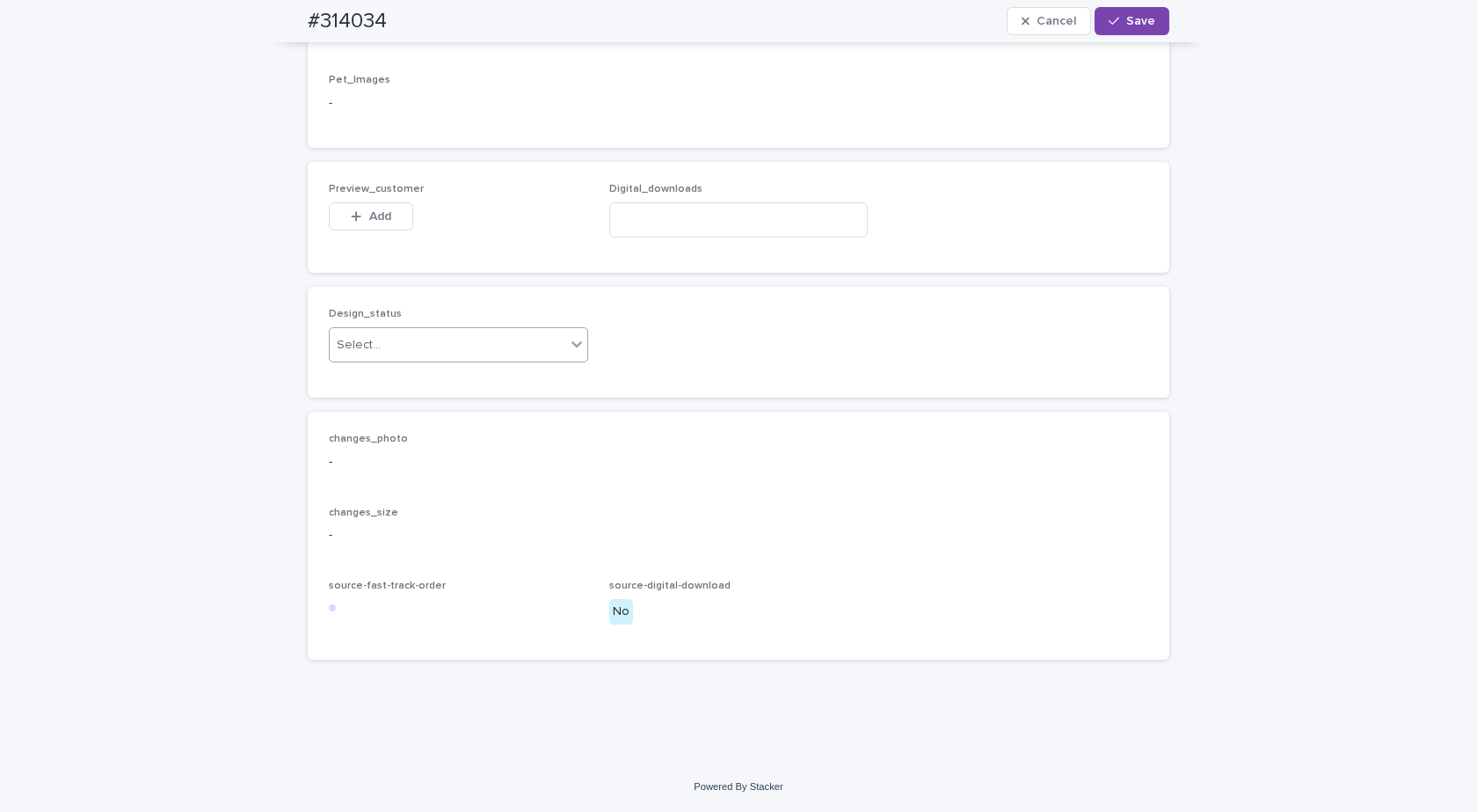
scroll to position [1192, 0]
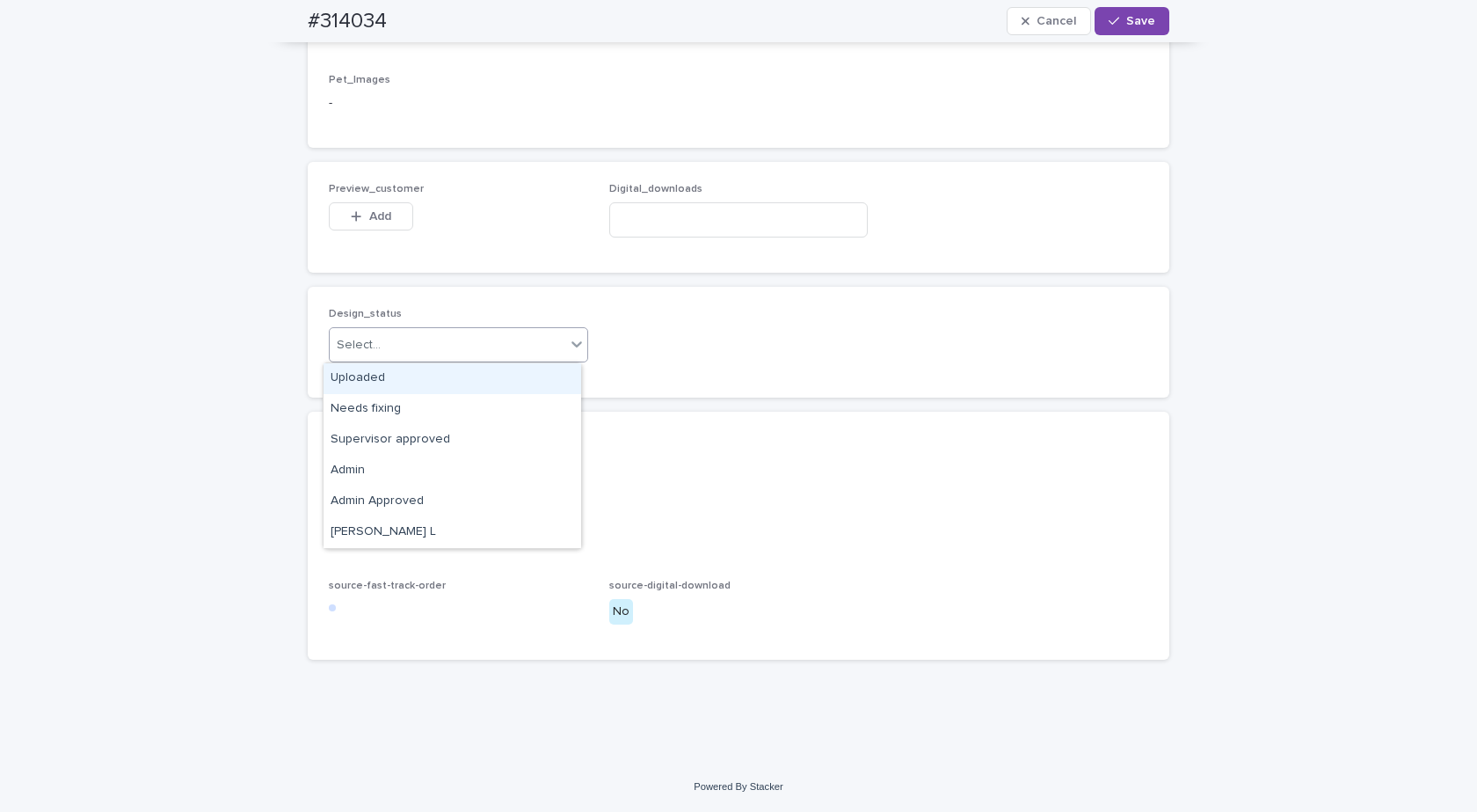
click at [371, 340] on div "Select..." at bounding box center [359, 345] width 44 height 19
click at [347, 376] on div "Uploaded" at bounding box center [452, 378] width 257 height 31
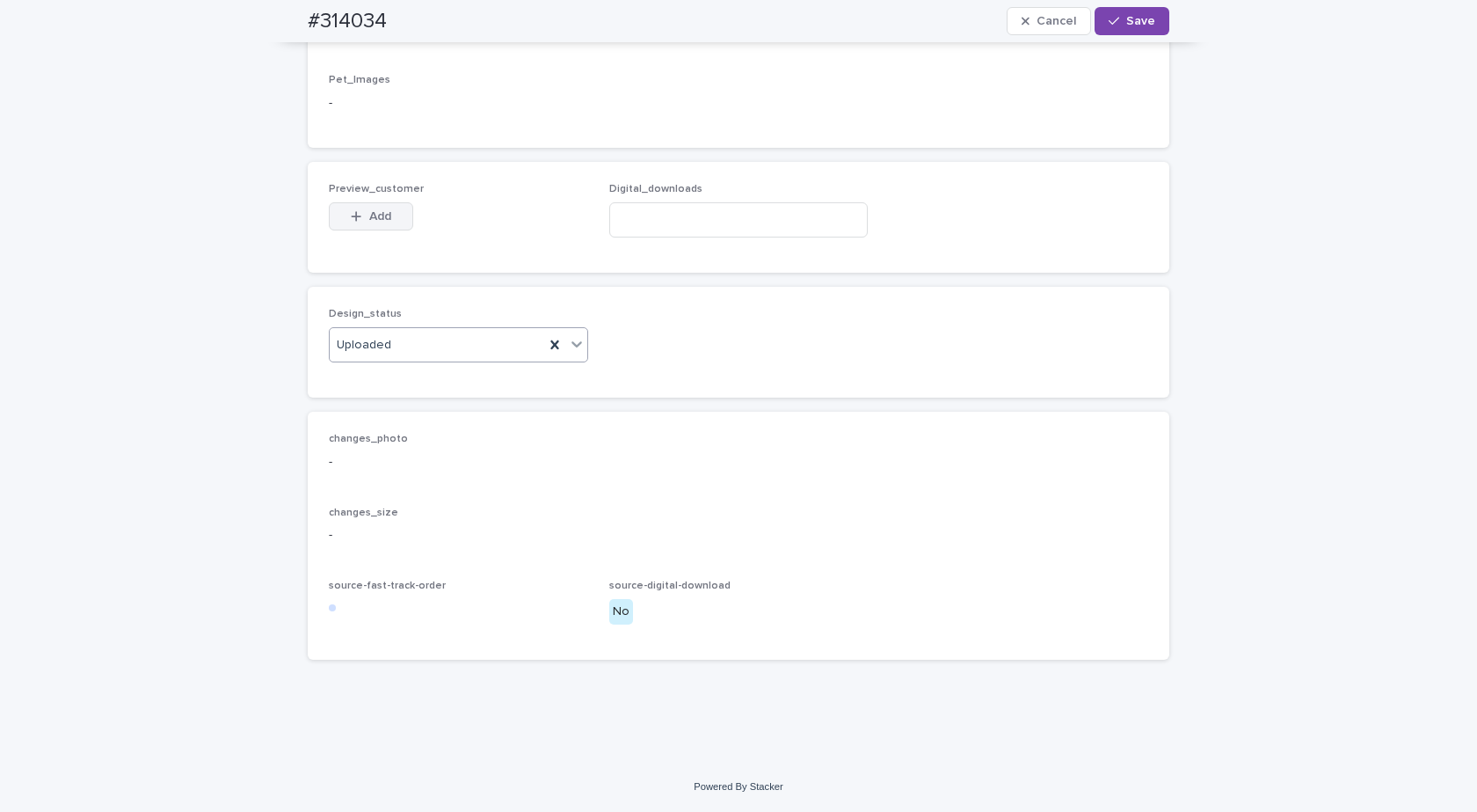
click at [370, 215] on span "Add" at bounding box center [381, 216] width 22 height 12
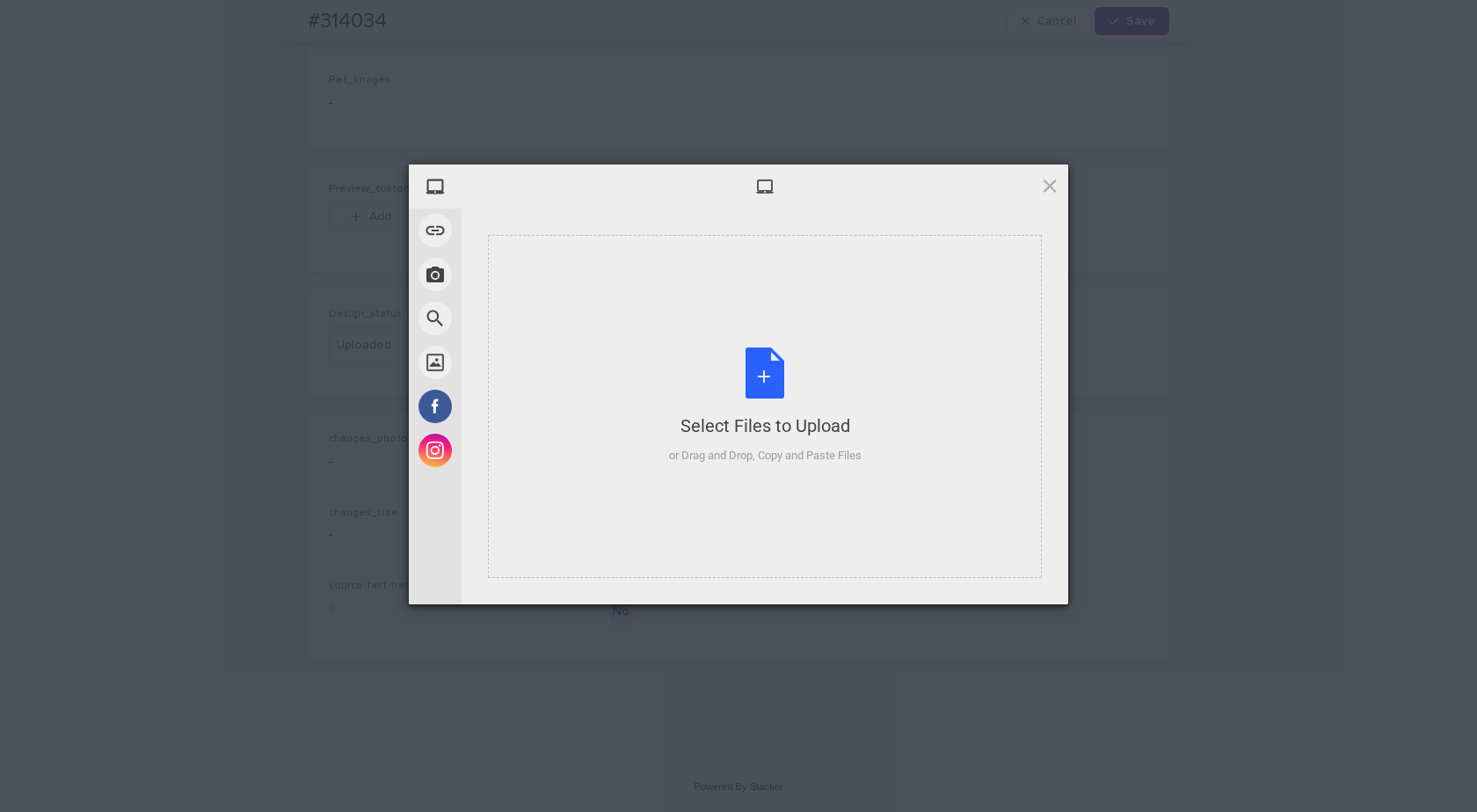
click at [788, 372] on div "Select Files to Upload or Drag and Drop, Copy and Paste Files" at bounding box center [765, 406] width 193 height 117
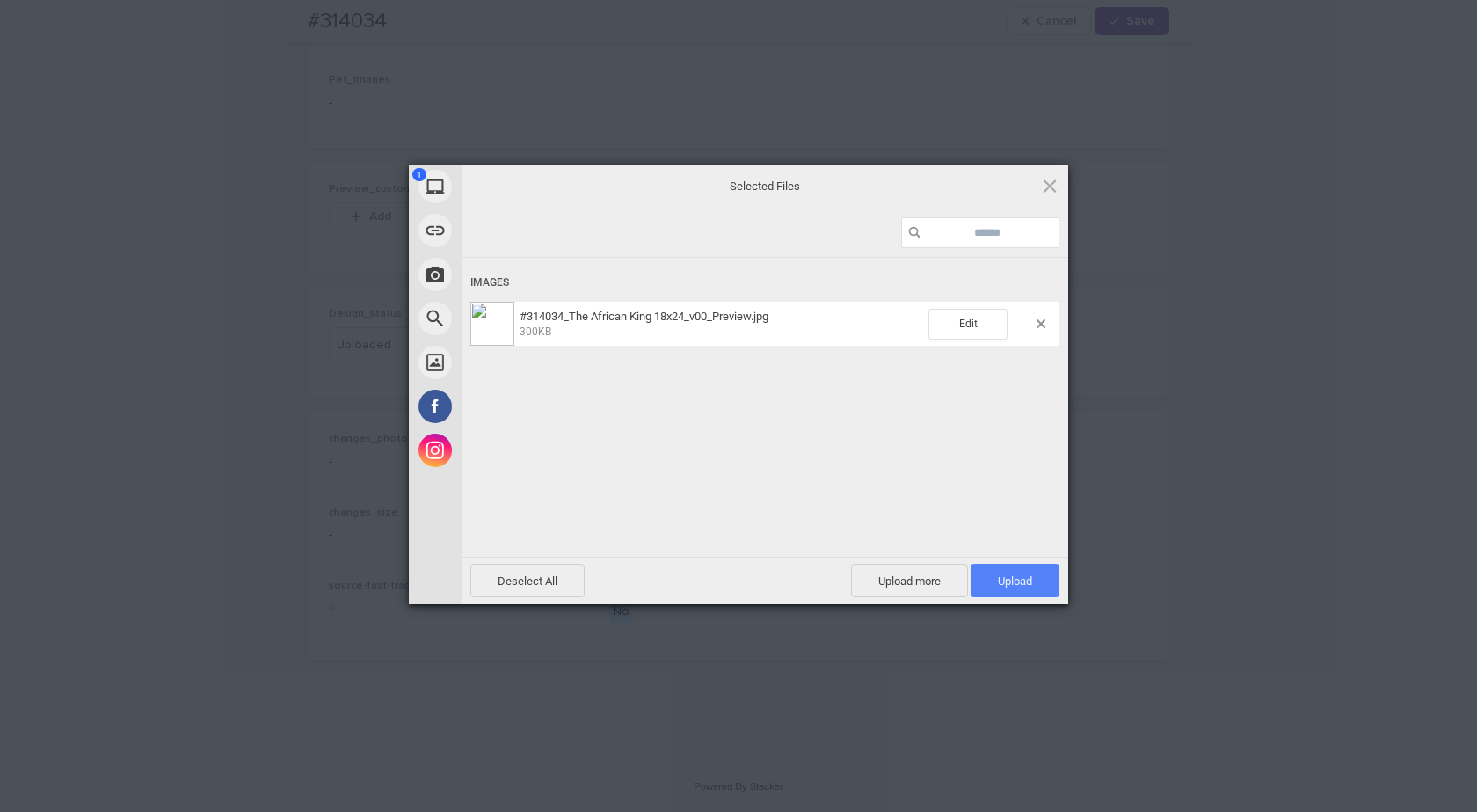
click at [1003, 578] on span "Upload 1" at bounding box center [1015, 580] width 35 height 13
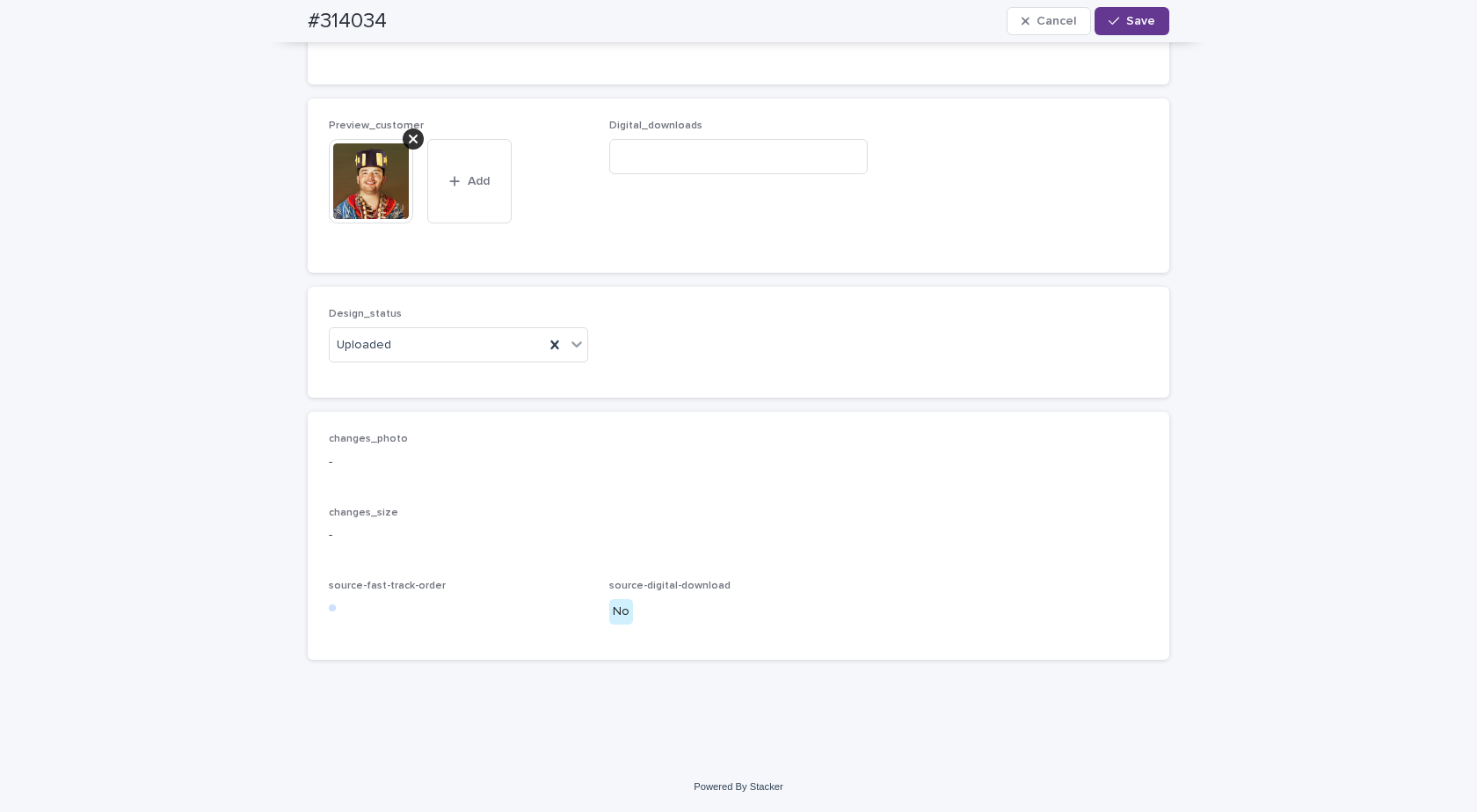
click at [1115, 23] on div "button" at bounding box center [1118, 21] width 18 height 12
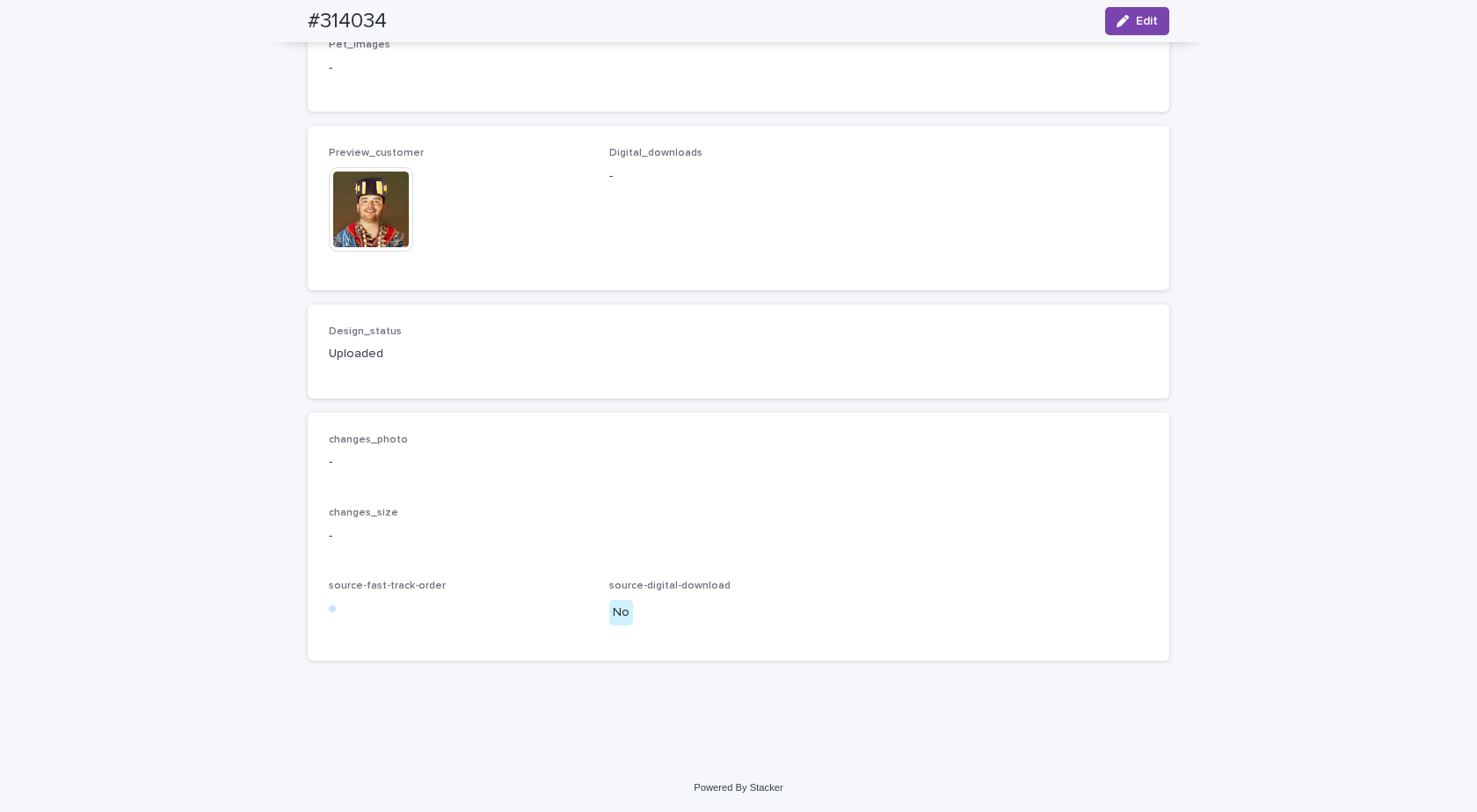
click at [373, 228] on img at bounding box center [371, 209] width 84 height 84
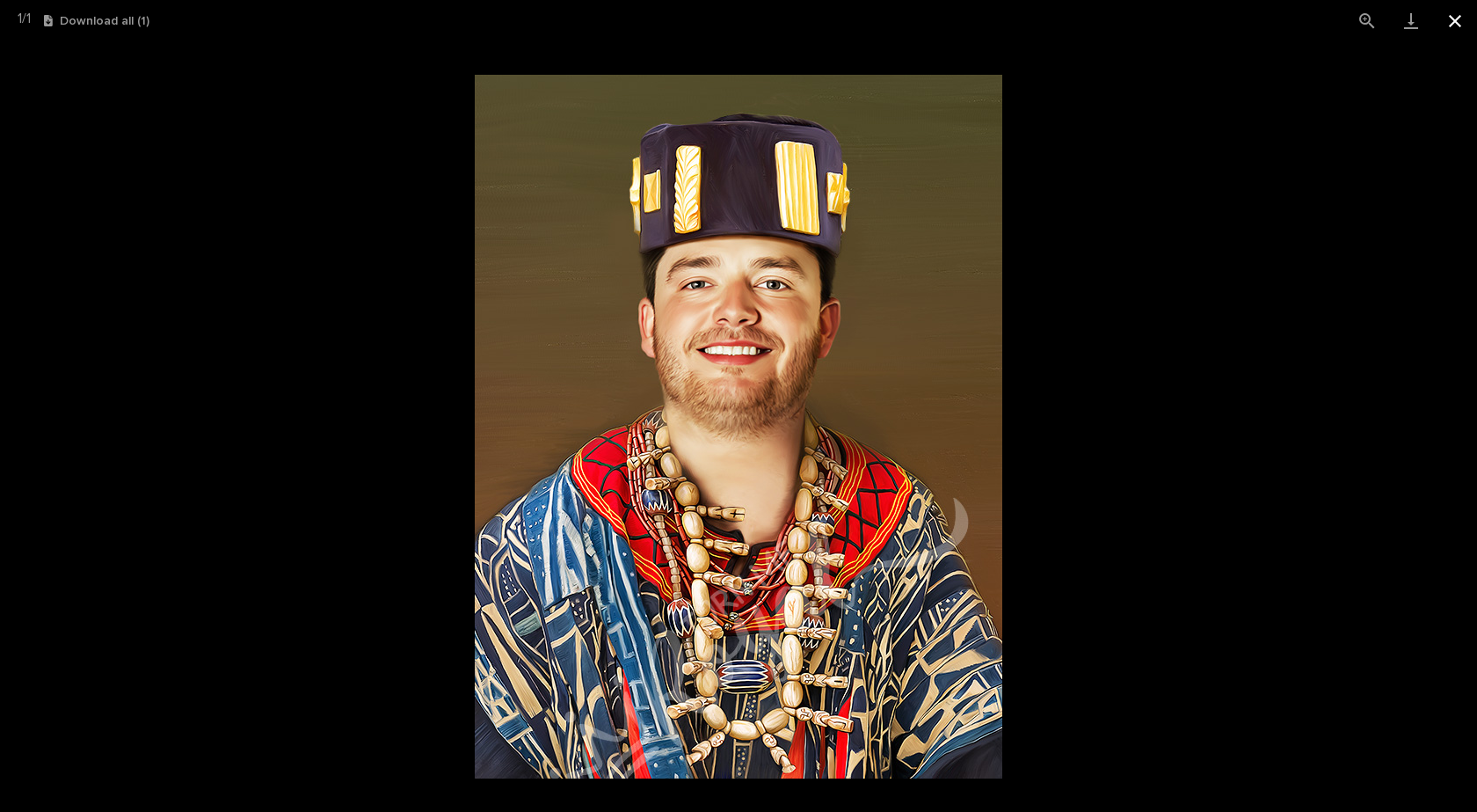
click at [1449, 17] on button "Close gallery" at bounding box center [1455, 21] width 44 height 42
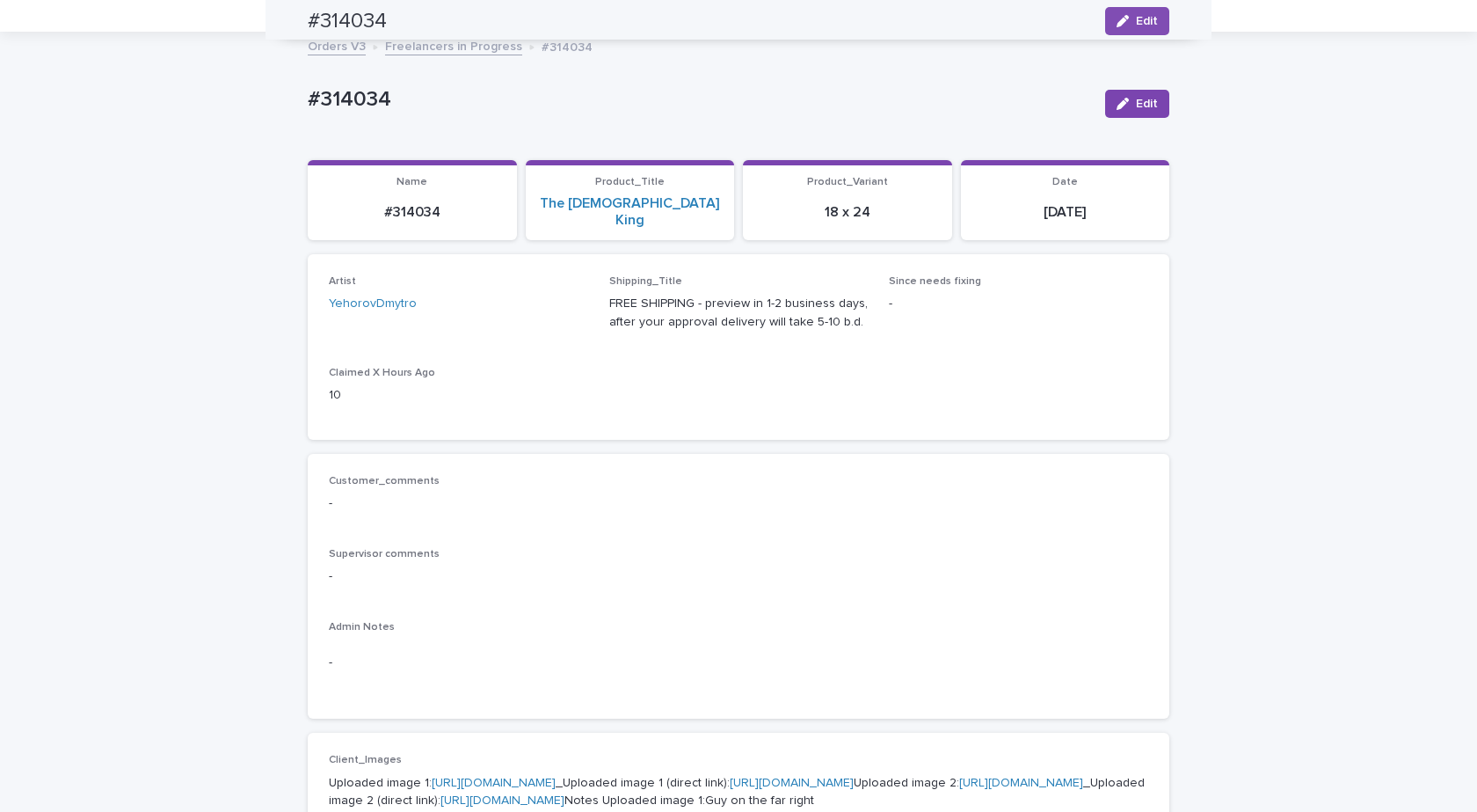
scroll to position [0, 0]
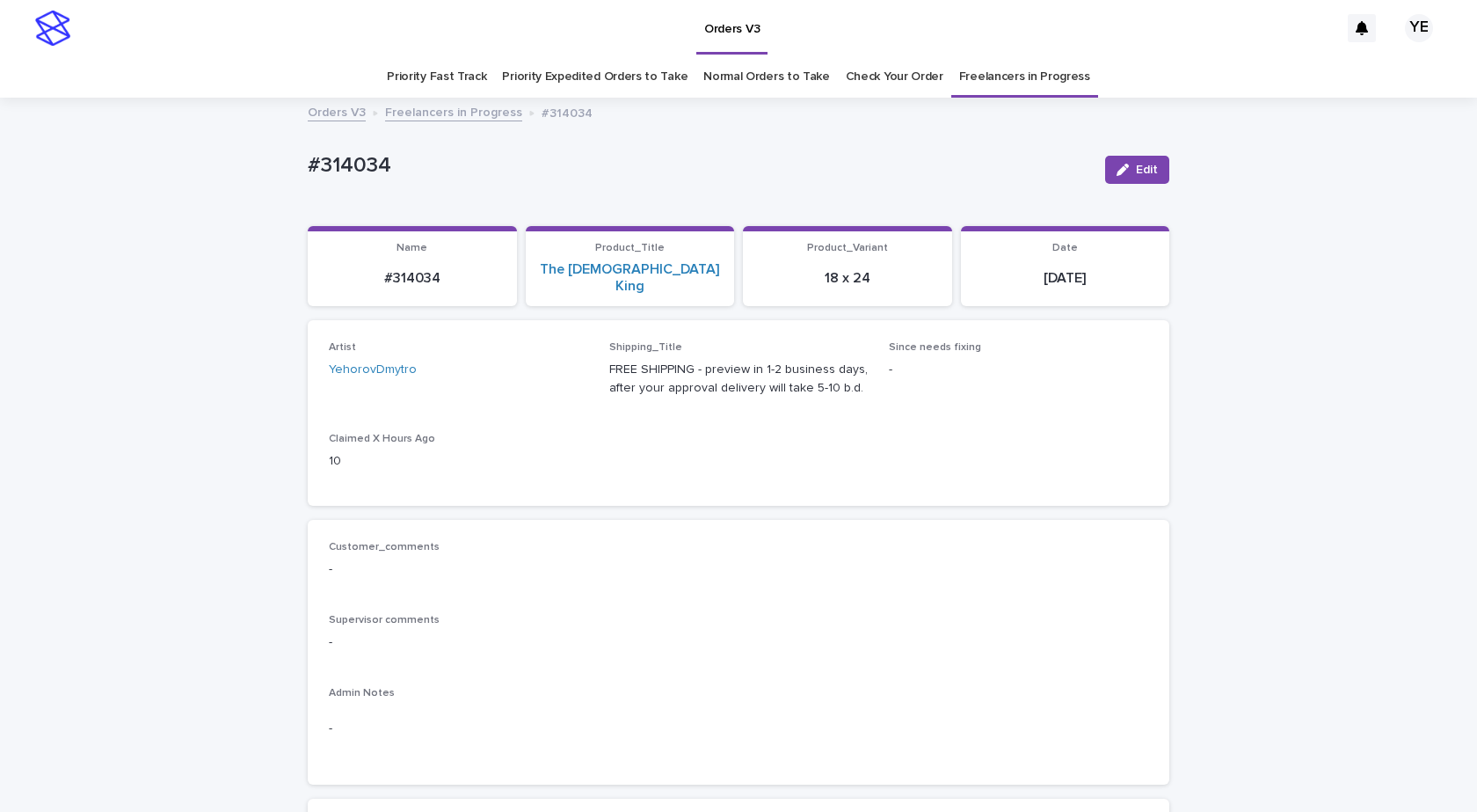
click at [448, 122] on div "Orders V3 Freelancers in Progress #314034" at bounding box center [738, 113] width 880 height 25
click at [455, 112] on link "Freelancers in Progress" at bounding box center [454, 111] width 137 height 20
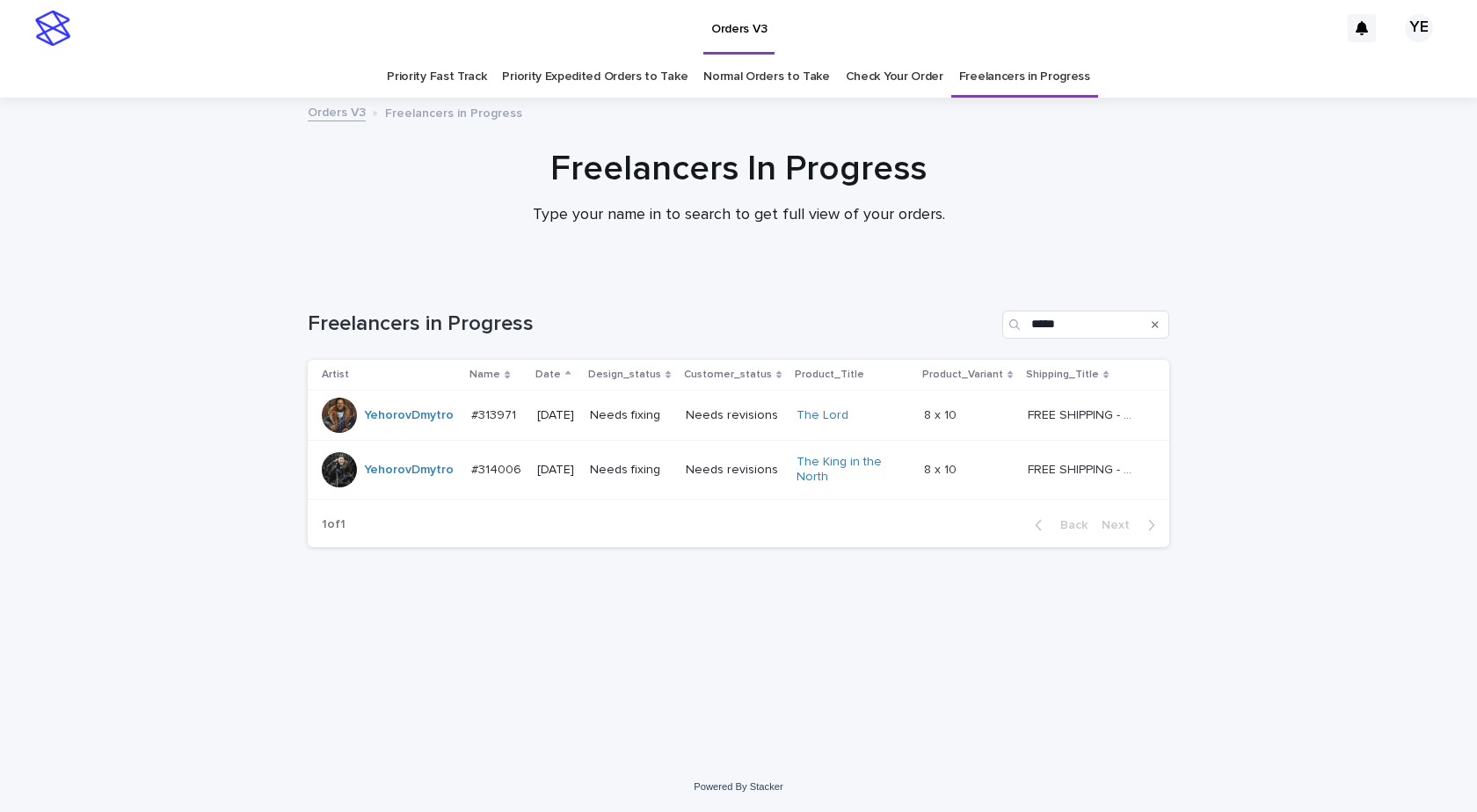
click at [146, 265] on div at bounding box center [738, 186] width 1477 height 176
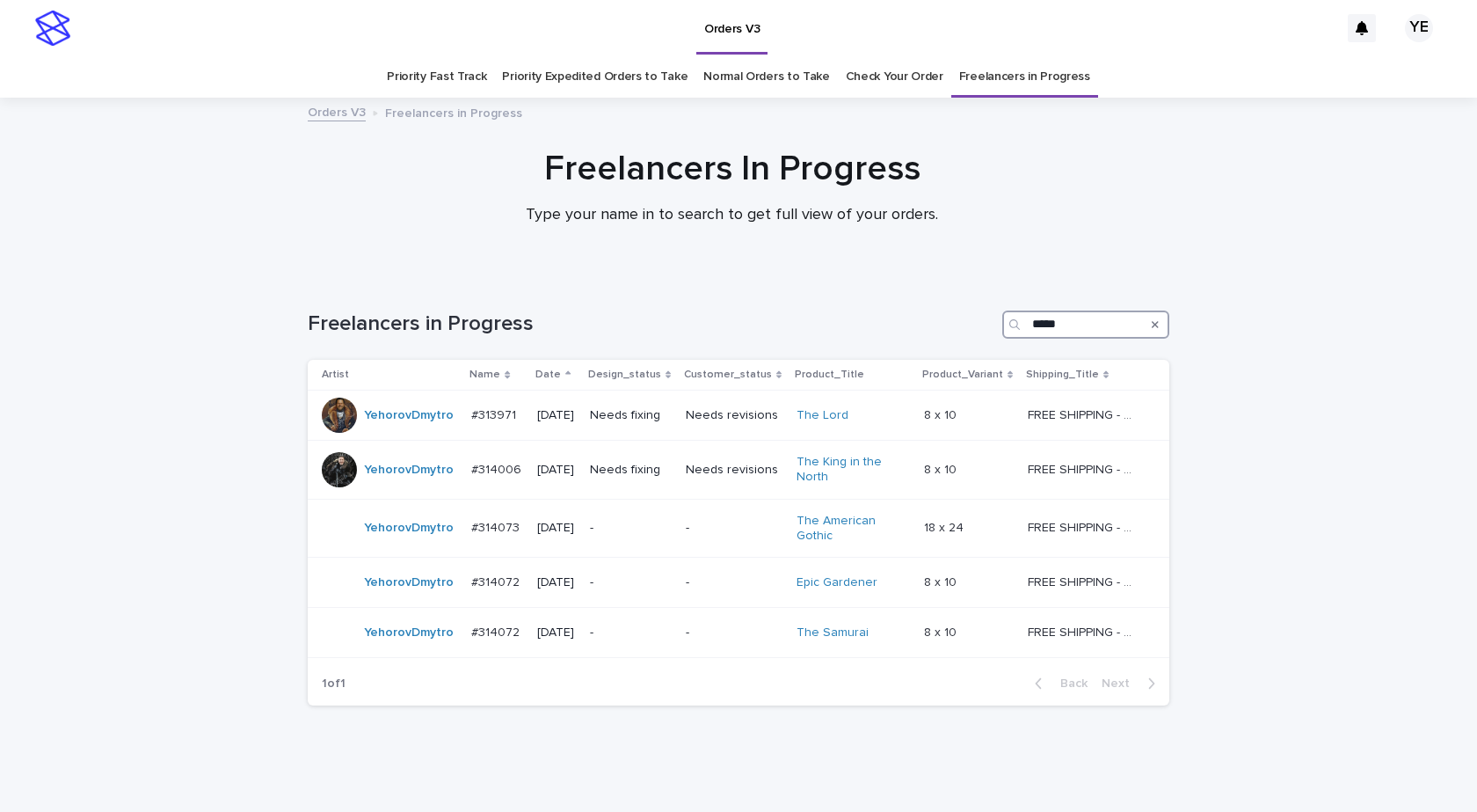
click at [1065, 320] on input "*****" at bounding box center [1086, 324] width 167 height 28
click at [411, 545] on div "YehorovDmytro" at bounding box center [390, 528] width 135 height 35
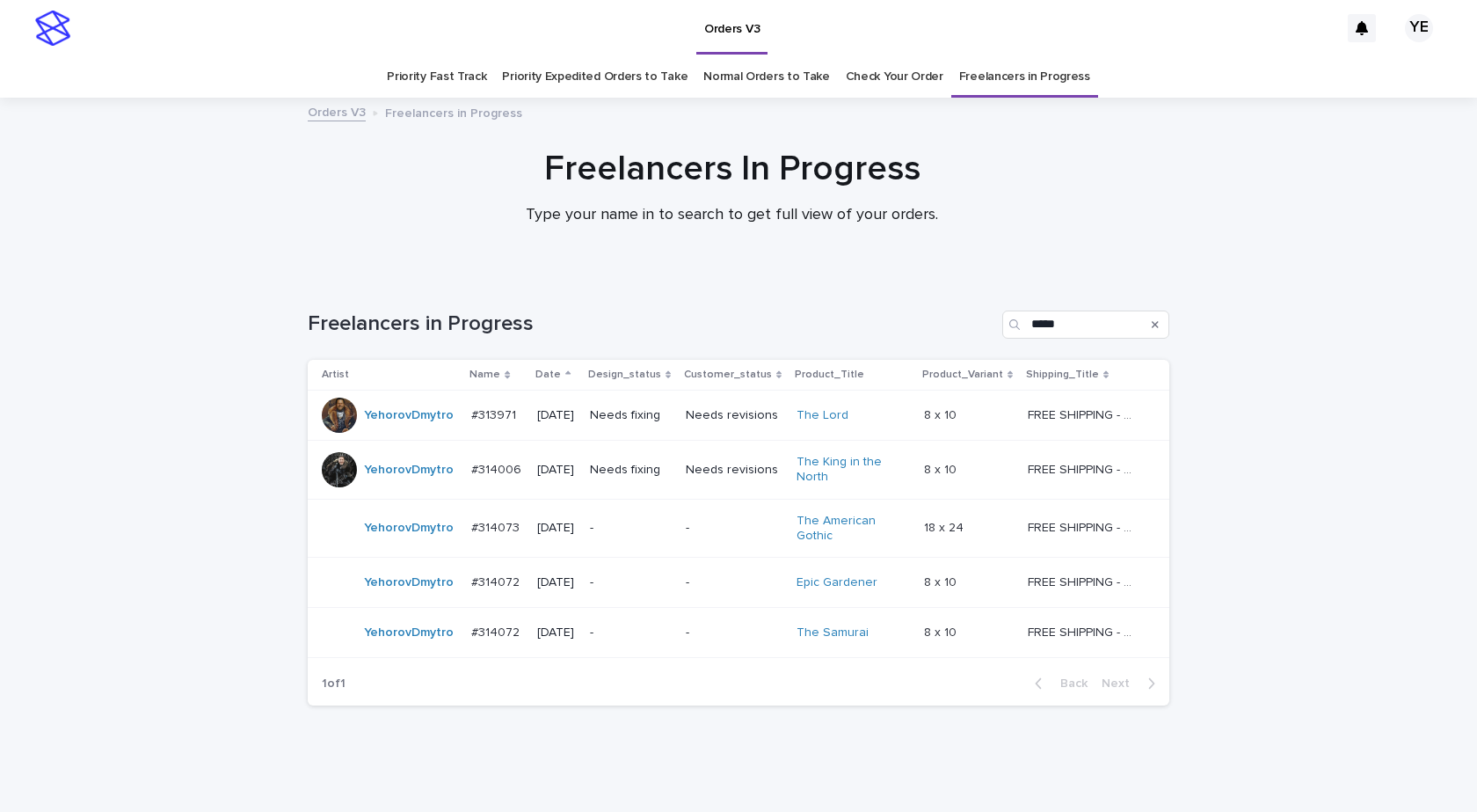
scroll to position [46, 0]
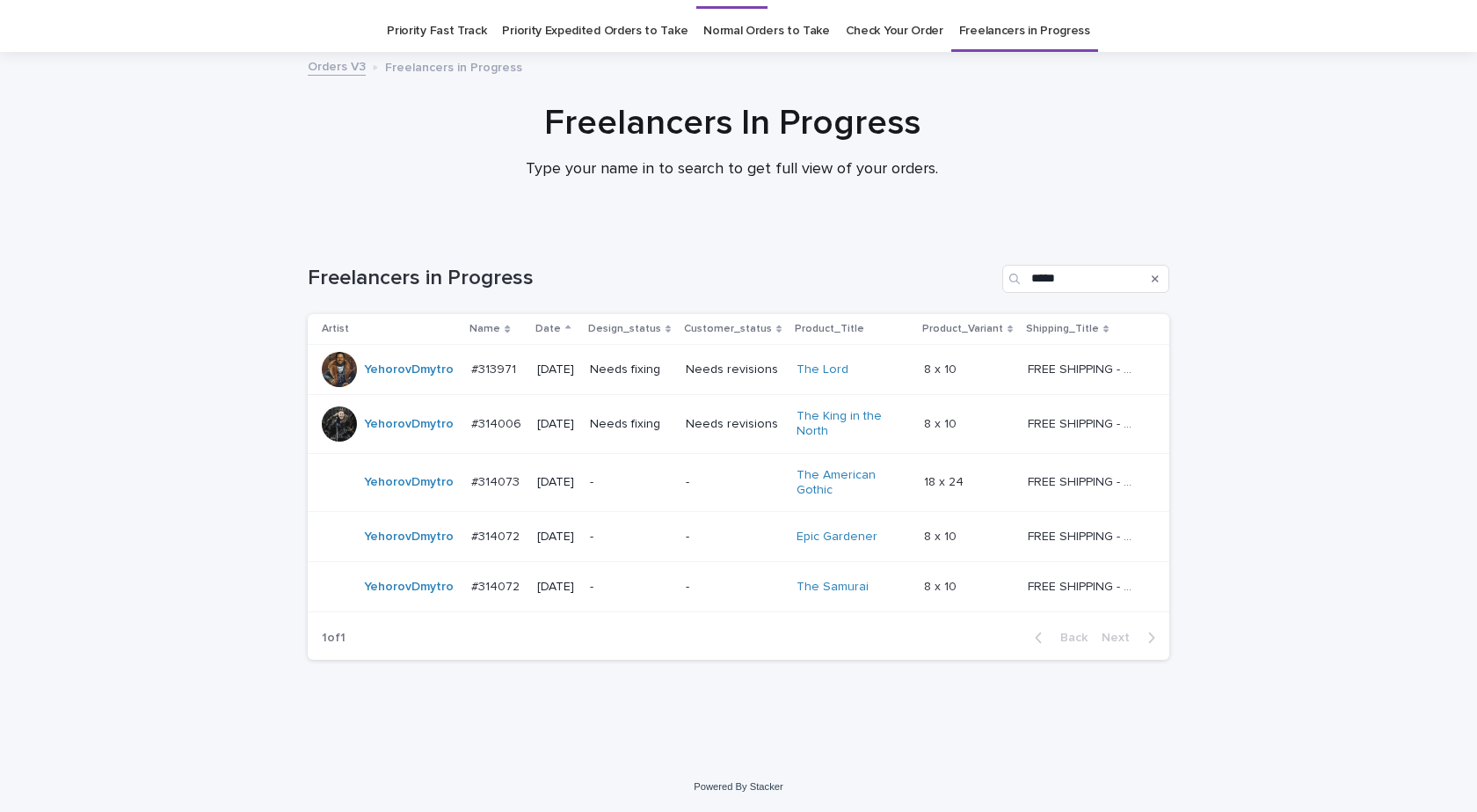
click at [389, 556] on td "YehorovDmytro" at bounding box center [386, 537] width 156 height 50
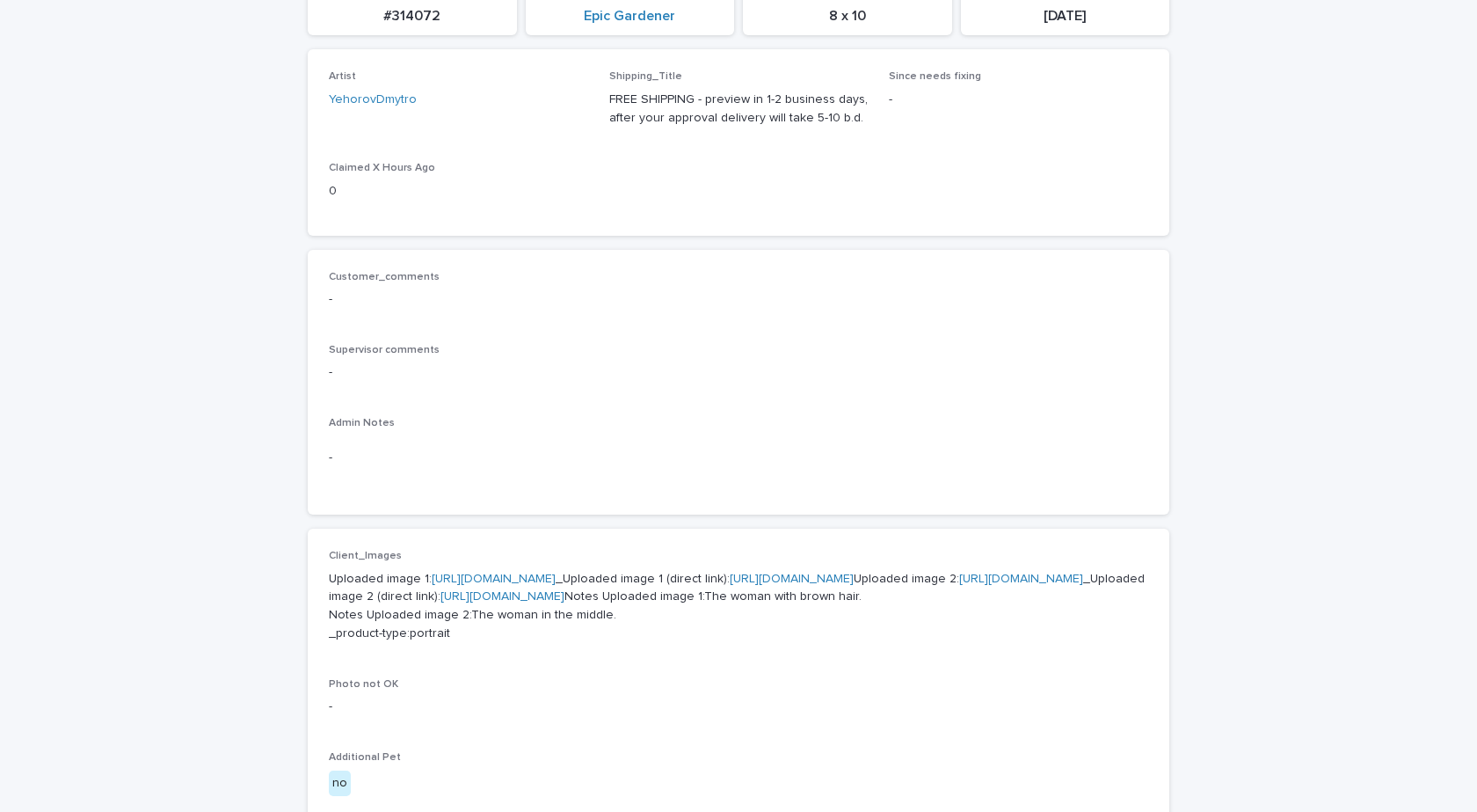
scroll to position [704, 0]
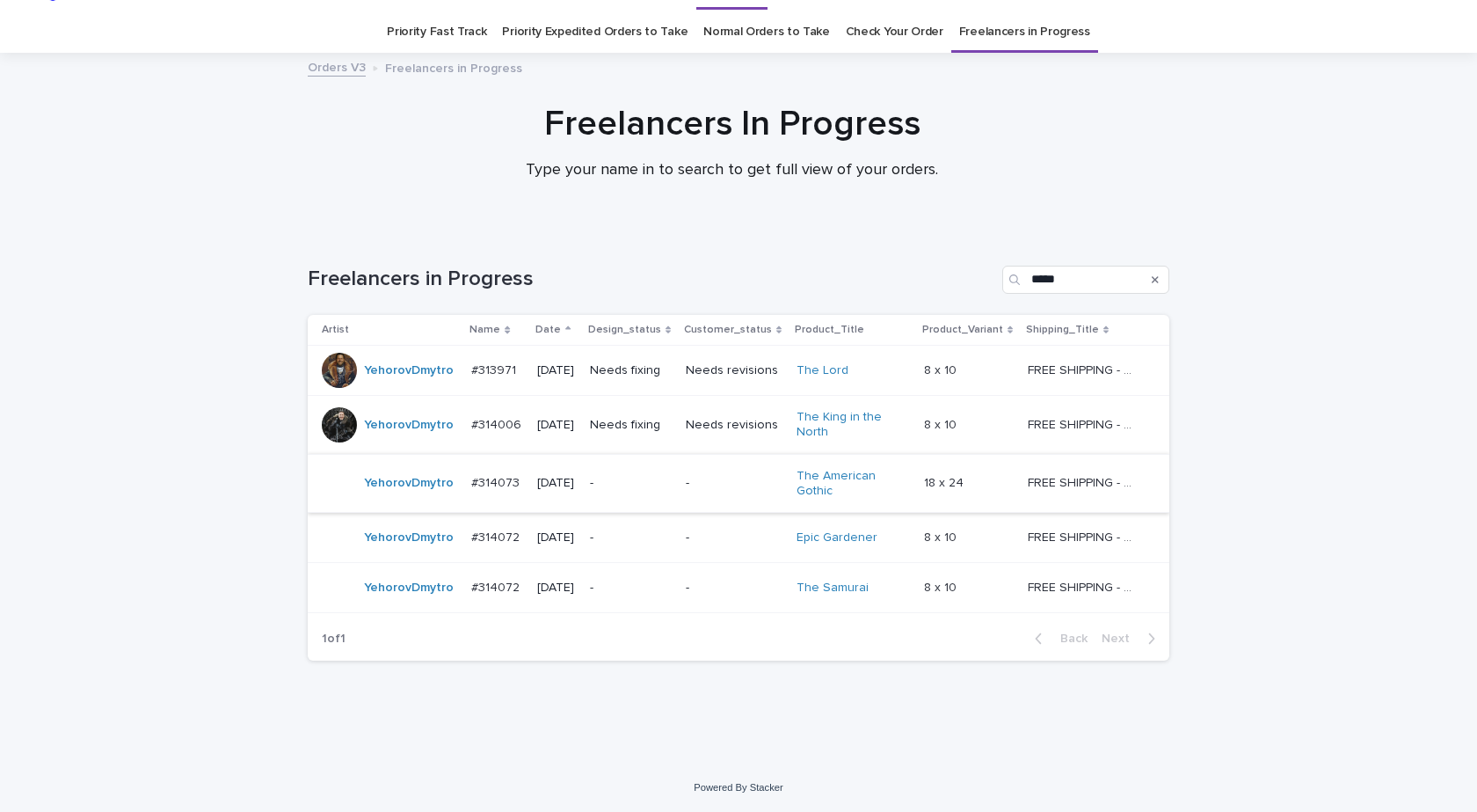
scroll to position [46, 0]
click at [438, 606] on td "YehorovDmytro" at bounding box center [386, 586] width 156 height 50
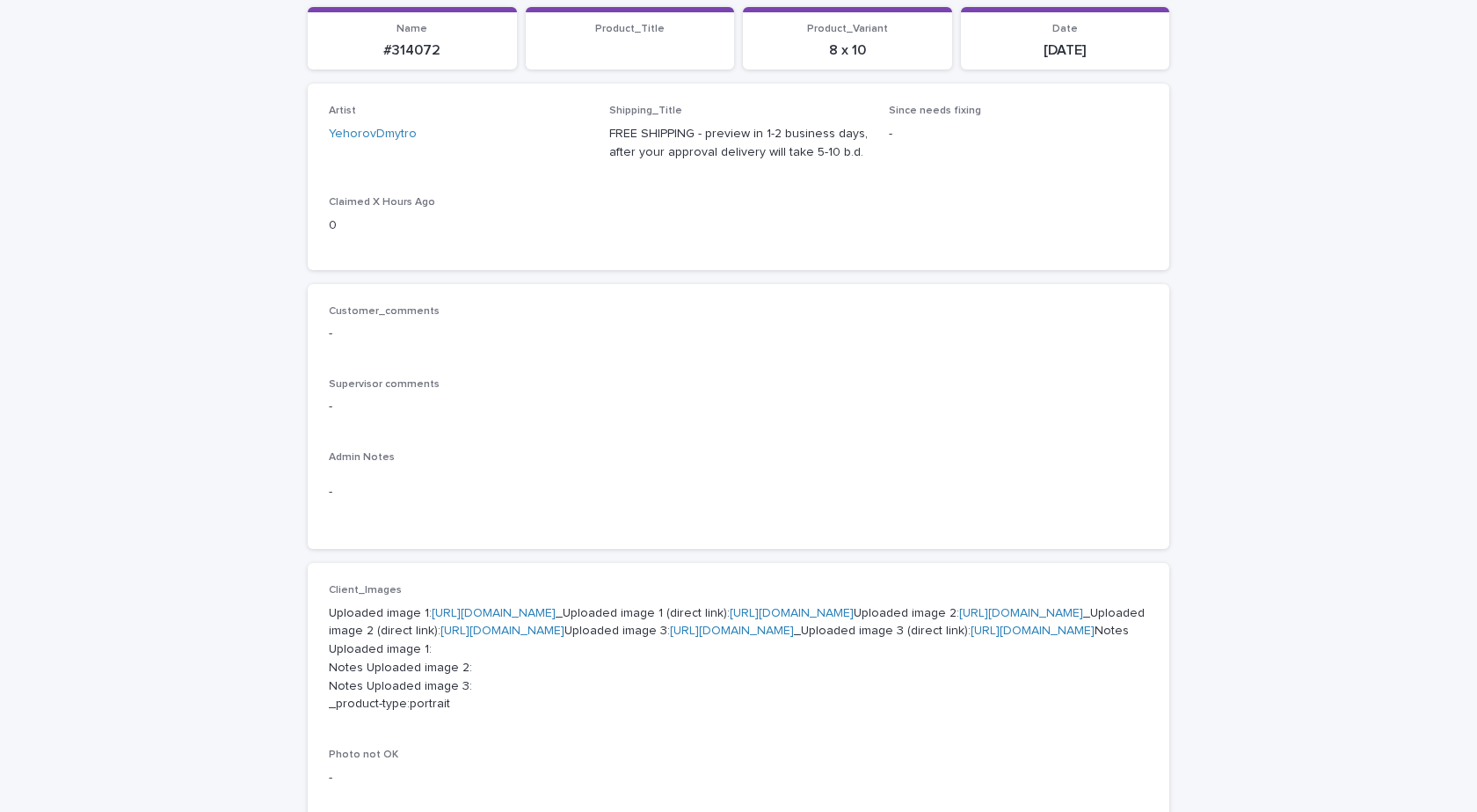
scroll to position [615, 0]
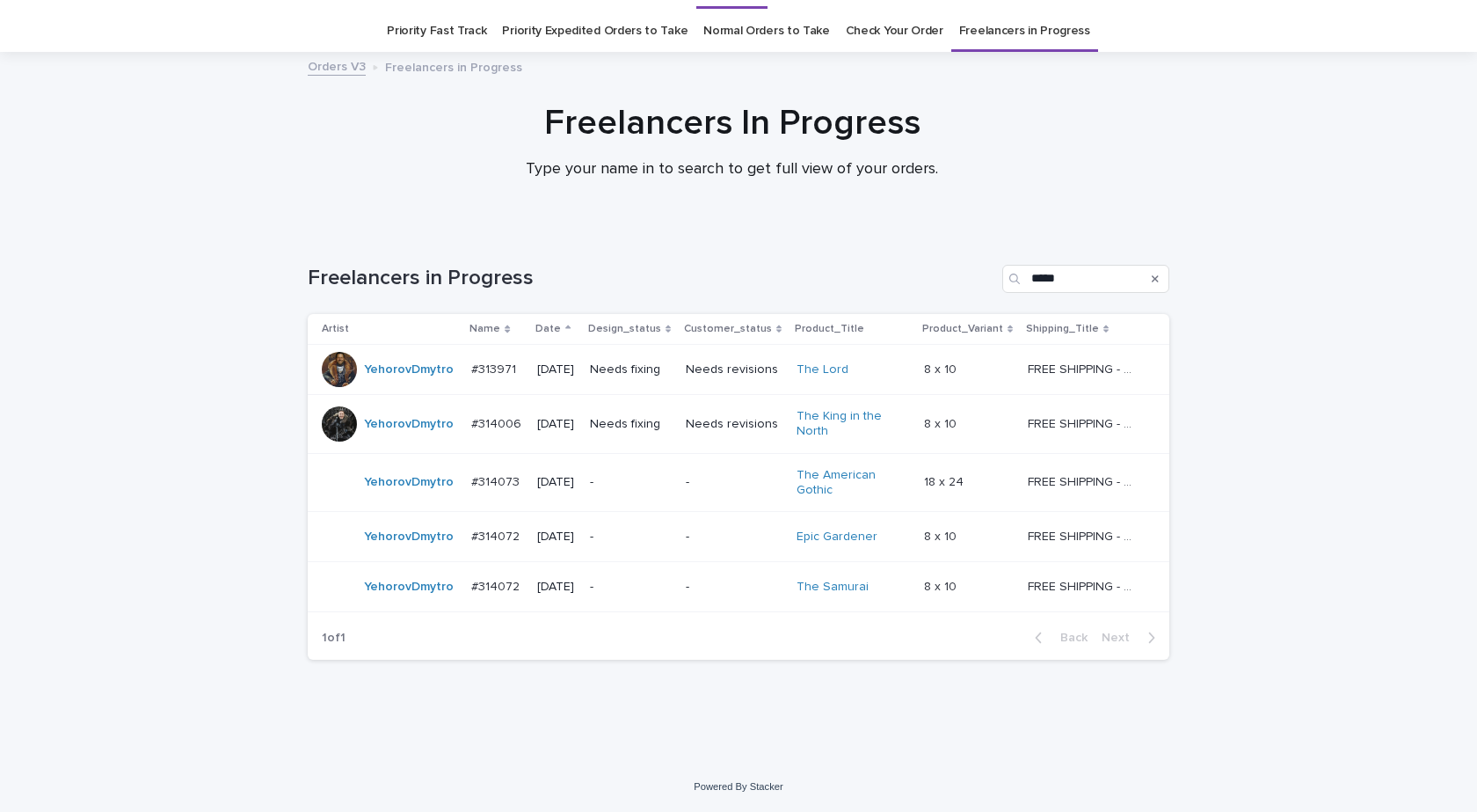
scroll to position [46, 0]
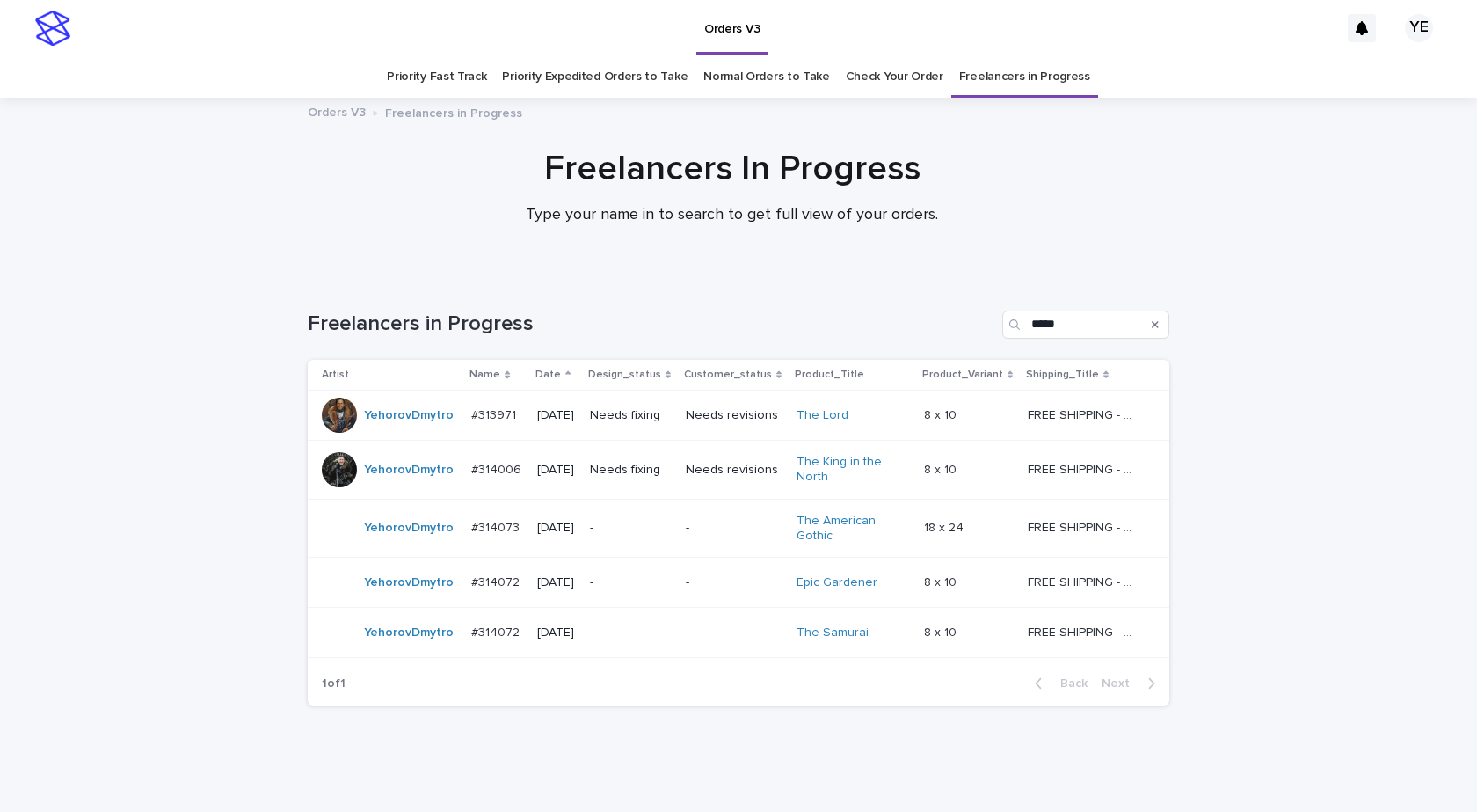
click at [379, 543] on div "YehorovDmytro" at bounding box center [390, 528] width 135 height 35
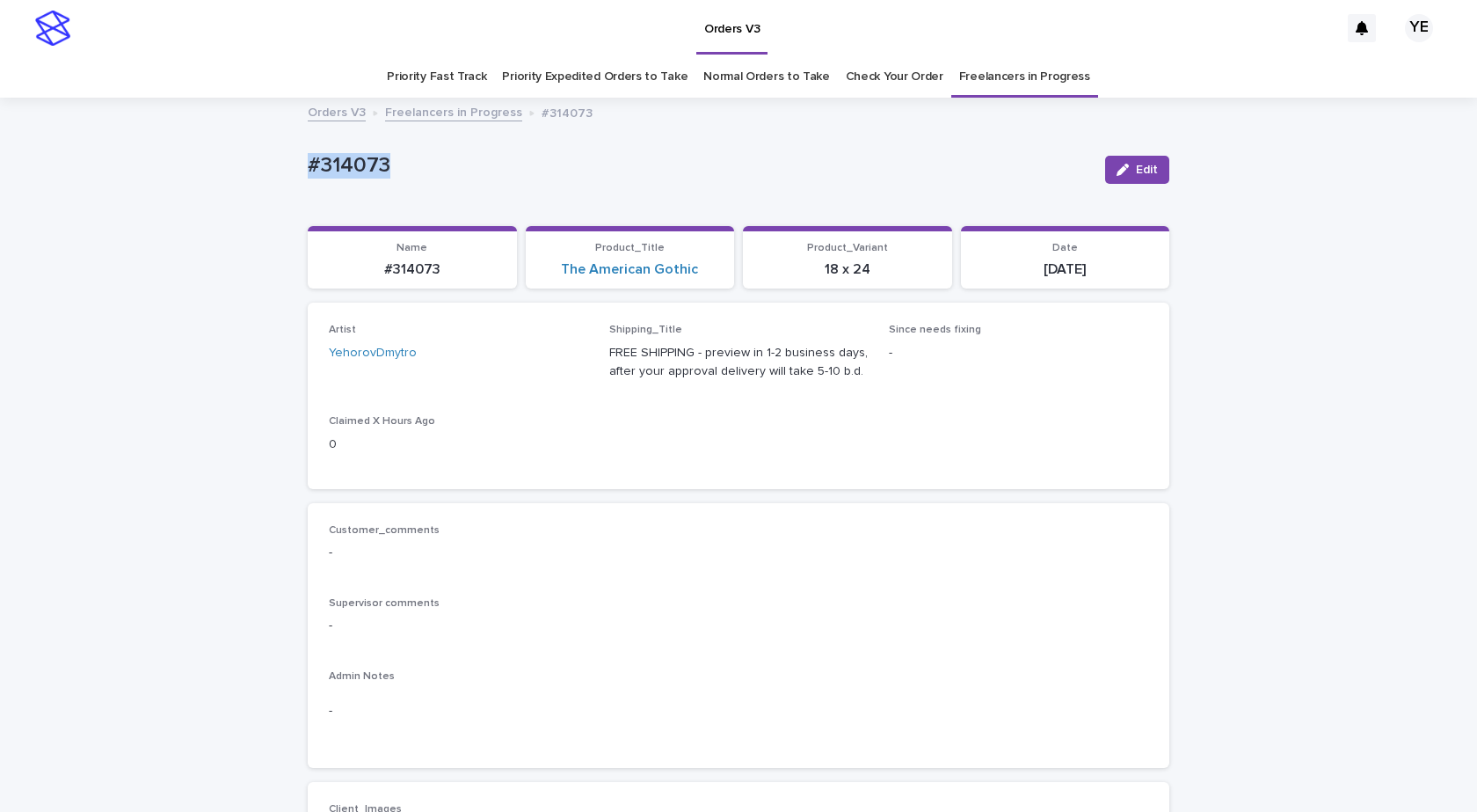
drag, startPoint x: 330, startPoint y: 146, endPoint x: 169, endPoint y: 166, distance: 162.2
copy p "#314073"
